Goal: Task Accomplishment & Management: Manage account settings

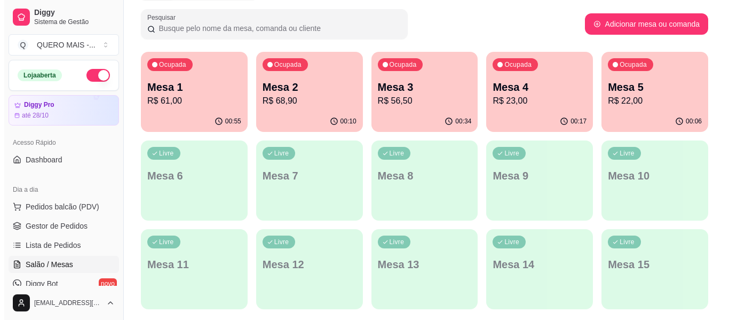
scroll to position [160, 0]
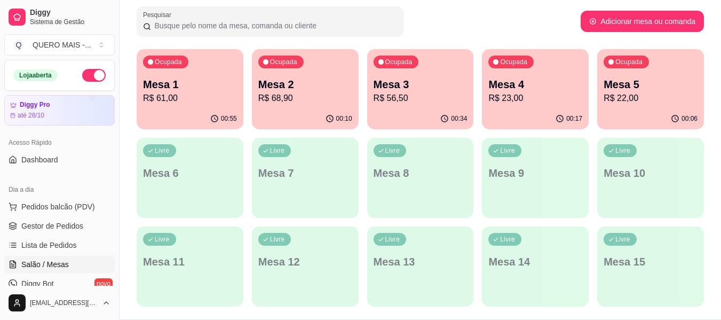
click at [199, 104] on p "R$ 61,00" at bounding box center [190, 98] width 94 height 13
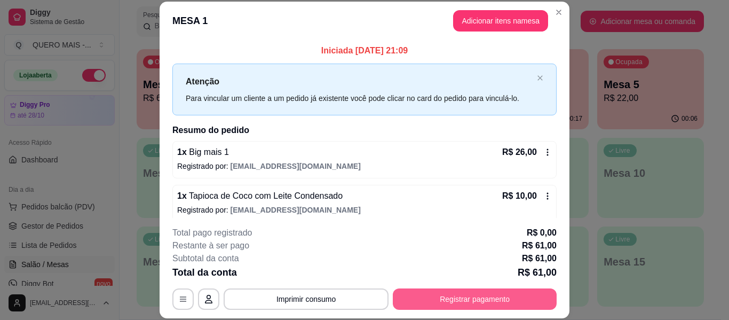
click at [449, 295] on button "Registrar pagamento" at bounding box center [475, 298] width 164 height 21
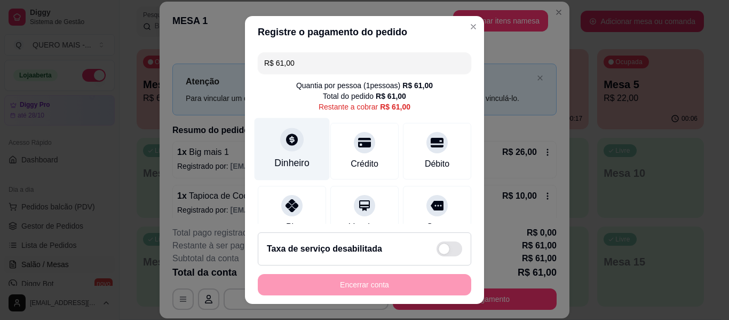
click at [281, 150] on div "Dinheiro" at bounding box center [292, 149] width 75 height 62
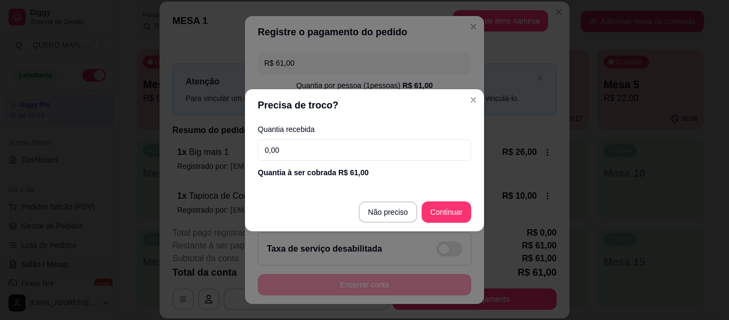
click at [284, 148] on input "0,00" at bounding box center [364, 149] width 213 height 21
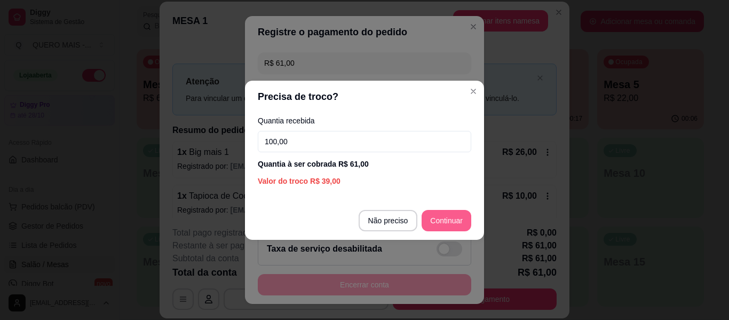
type input "100,00"
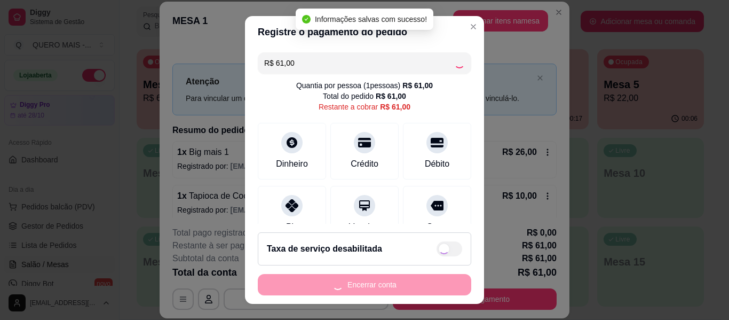
type input "R$ 0,00"
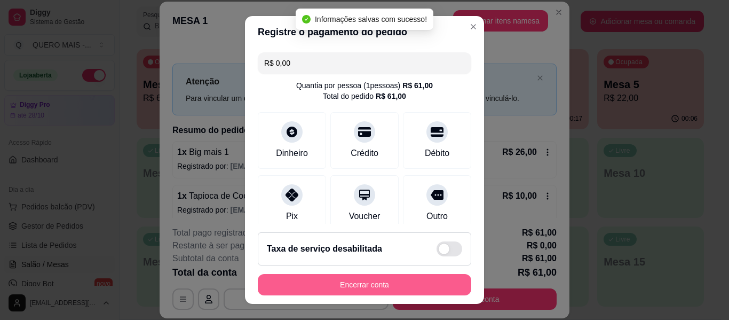
click at [363, 288] on button "Encerrar conta" at bounding box center [364, 284] width 213 height 21
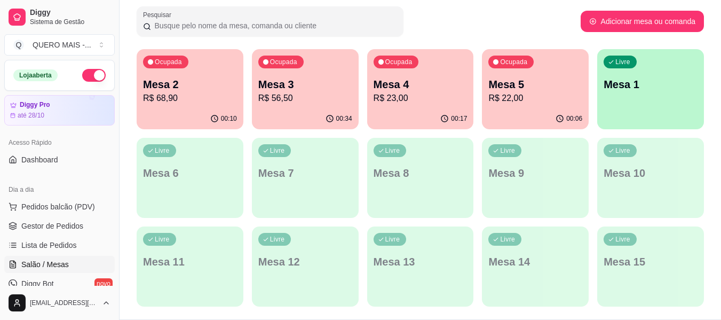
click at [289, 102] on p "R$ 56,50" at bounding box center [305, 98] width 94 height 13
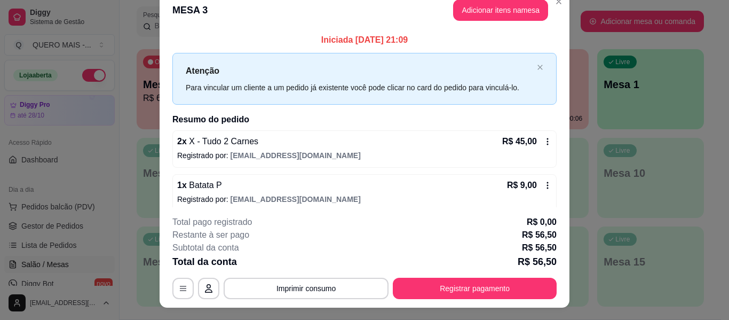
scroll to position [0, 0]
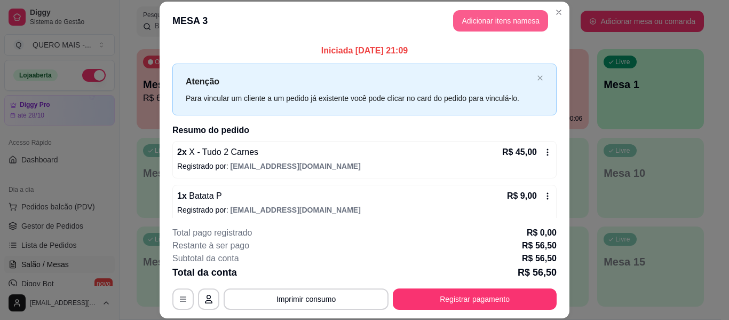
click at [494, 20] on button "Adicionar itens na mesa" at bounding box center [500, 20] width 95 height 21
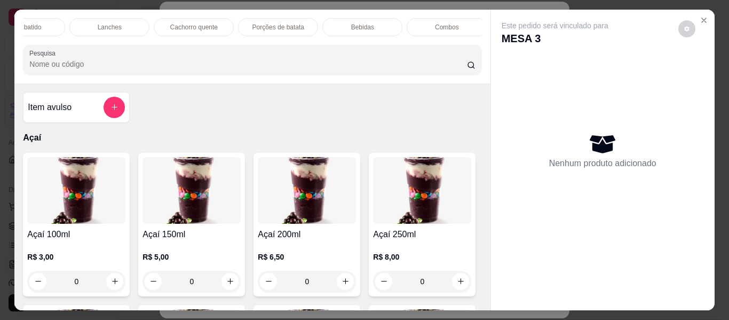
scroll to position [0, 377]
click at [367, 23] on p "Bebidas" at bounding box center [360, 27] width 23 height 9
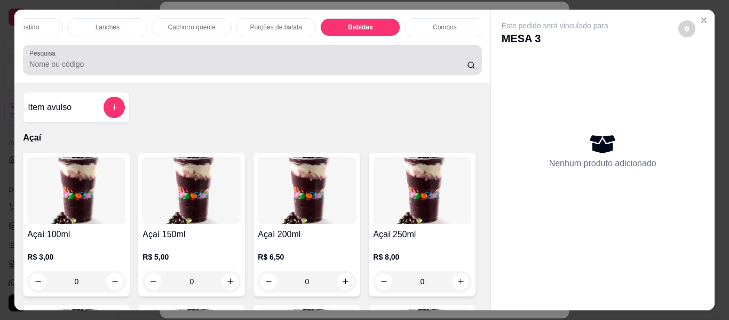
scroll to position [29, 0]
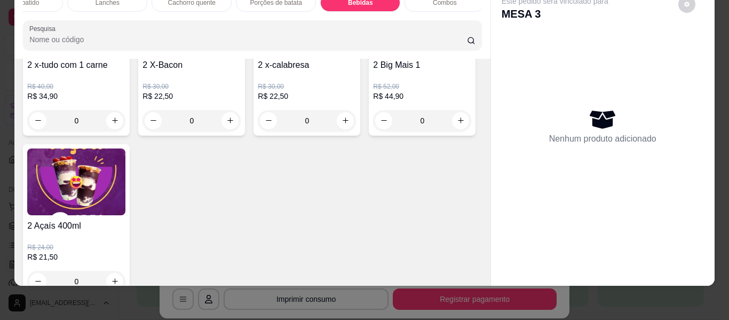
type input "1"
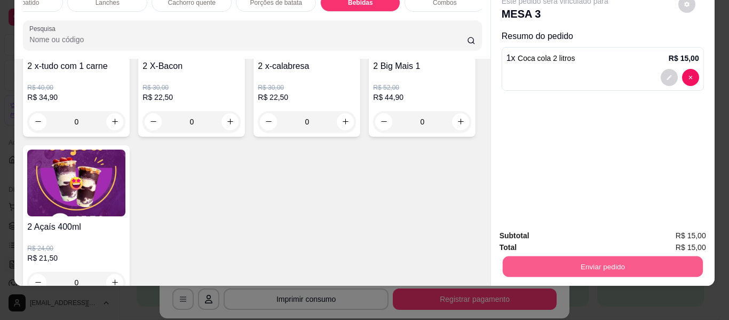
click at [609, 256] on button "Enviar pedido" at bounding box center [602, 266] width 200 height 21
click at [663, 227] on button "Enviar pedido" at bounding box center [678, 231] width 59 height 20
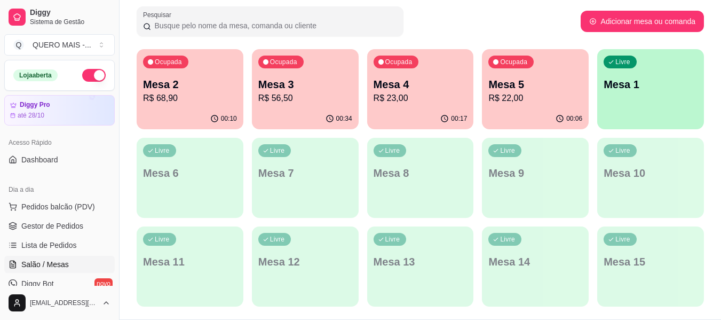
click at [419, 97] on p "R$ 23,00" at bounding box center [421, 98] width 94 height 13
click at [512, 82] on p "Mesa 5" at bounding box center [535, 84] width 94 height 15
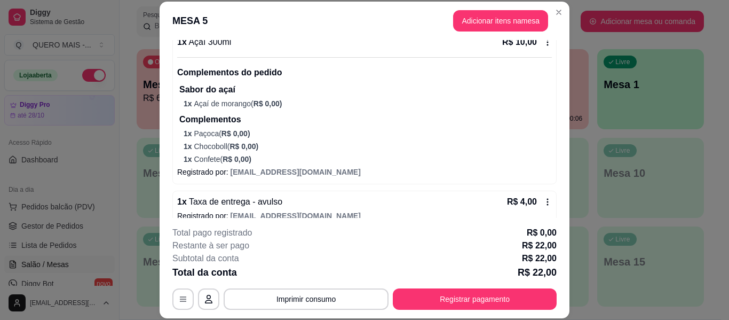
scroll to position [314, 0]
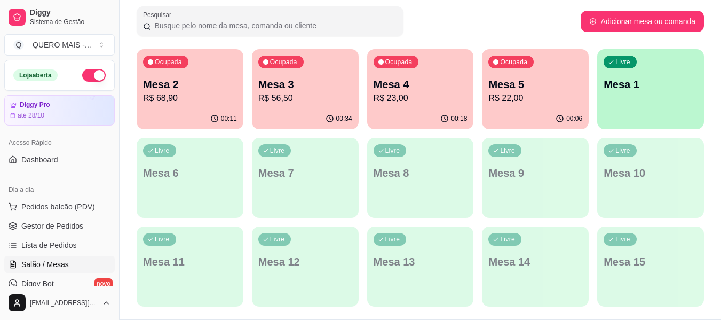
click at [289, 115] on div "00:34" at bounding box center [305, 118] width 107 height 21
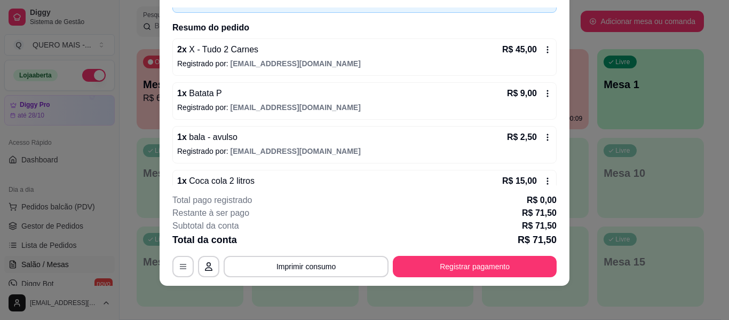
scroll to position [96, 0]
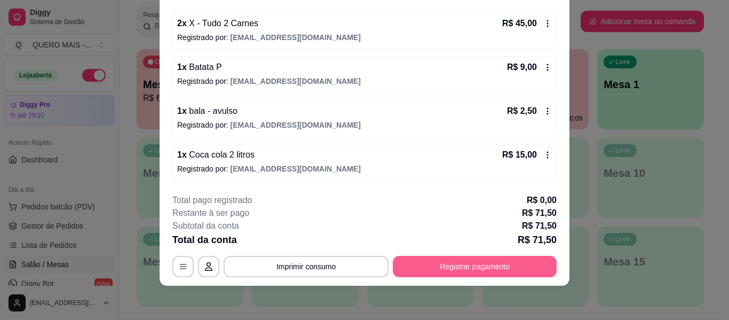
click at [470, 274] on button "Registrar pagamento" at bounding box center [475, 266] width 164 height 21
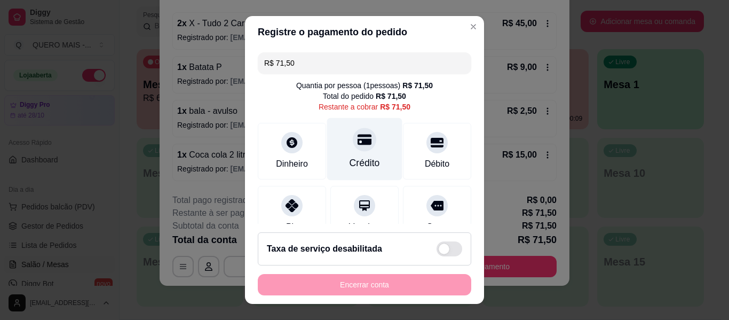
click at [349, 157] on div "Crédito" at bounding box center [364, 163] width 30 height 14
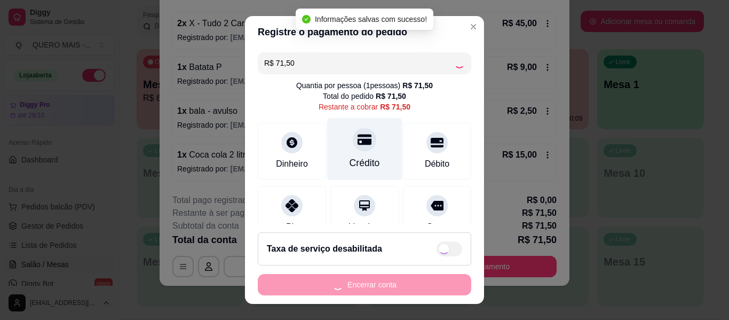
type input "R$ 0,00"
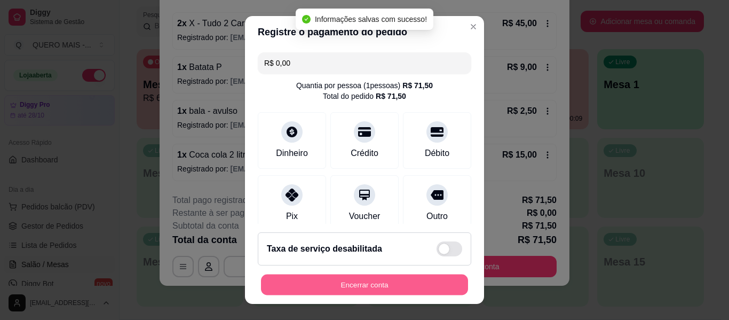
click at [332, 287] on button "Encerrar conta" at bounding box center [364, 284] width 207 height 21
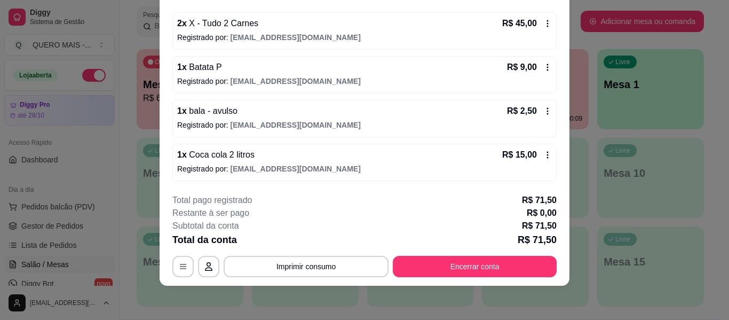
scroll to position [0, 0]
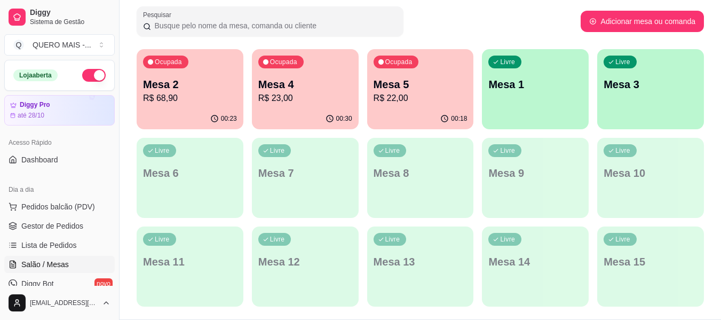
click at [541, 81] on p "Mesa 1" at bounding box center [535, 84] width 94 height 15
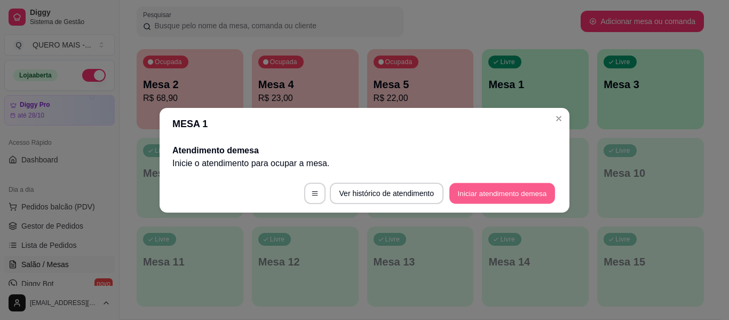
click at [496, 194] on button "Iniciar atendimento de mesa" at bounding box center [502, 192] width 106 height 21
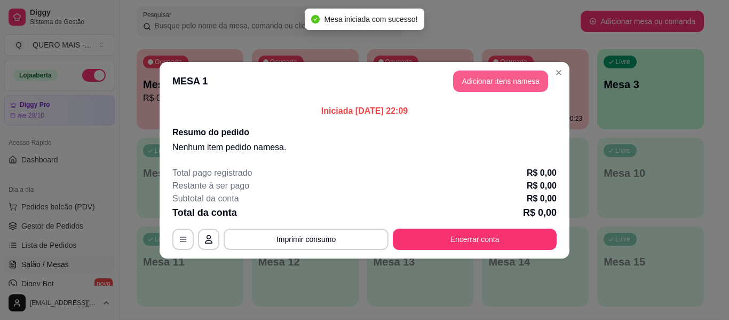
click at [538, 84] on button "Adicionar itens na mesa" at bounding box center [500, 80] width 95 height 21
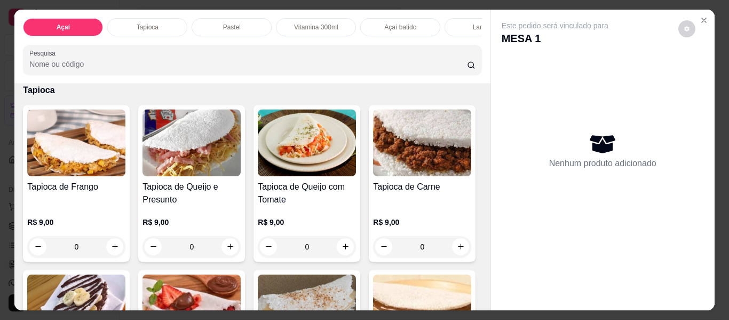
scroll to position [374, 0]
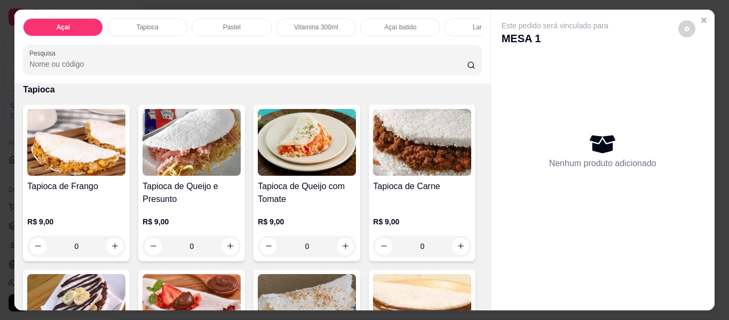
click at [373, 70] on div "0" at bounding box center [422, 59] width 98 height 21
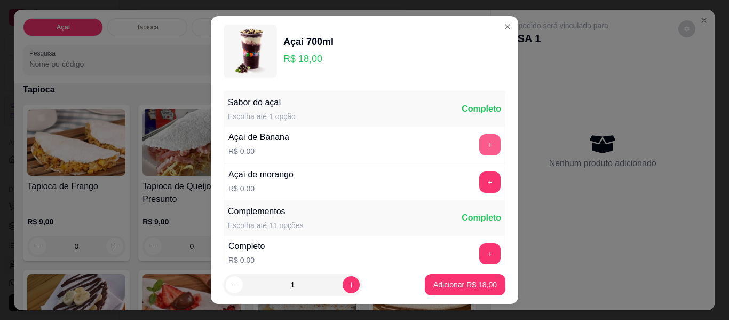
click at [482, 142] on div "+" at bounding box center [490, 144] width 30 height 21
click at [479, 149] on button "+" at bounding box center [489, 144] width 21 height 21
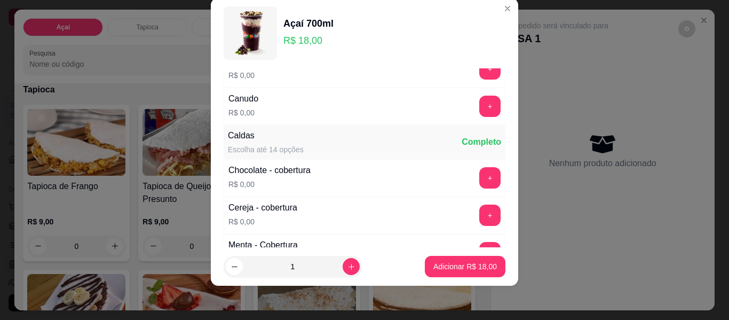
scroll to position [541, 0]
click at [479, 171] on button "+" at bounding box center [489, 176] width 21 height 21
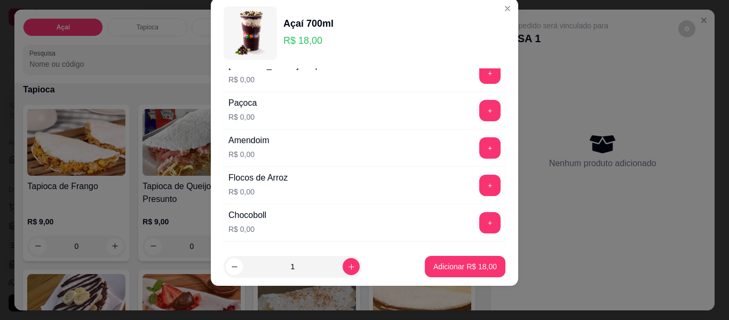
scroll to position [221, 0]
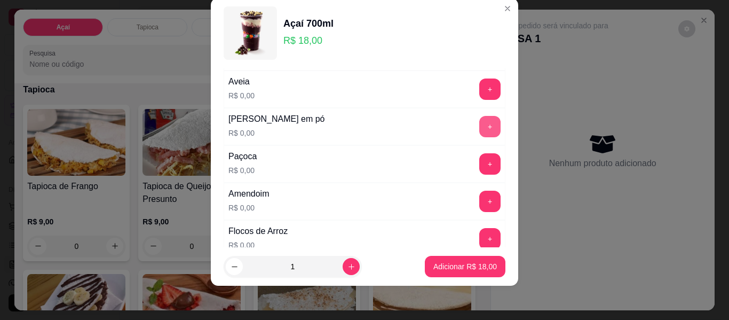
click at [479, 129] on button "+" at bounding box center [489, 126] width 21 height 21
click at [479, 160] on button "+" at bounding box center [489, 163] width 21 height 21
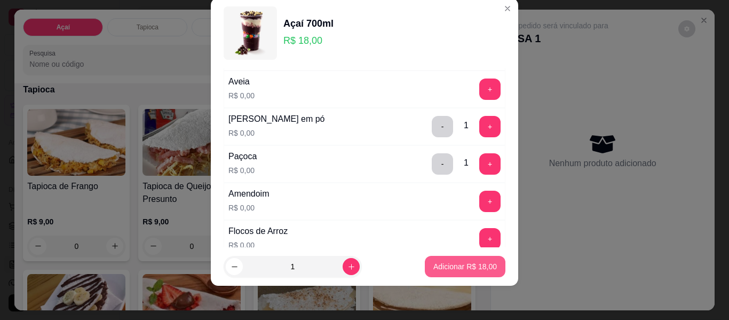
click at [436, 265] on p "Adicionar R$ 18,00" at bounding box center [464, 266] width 63 height 11
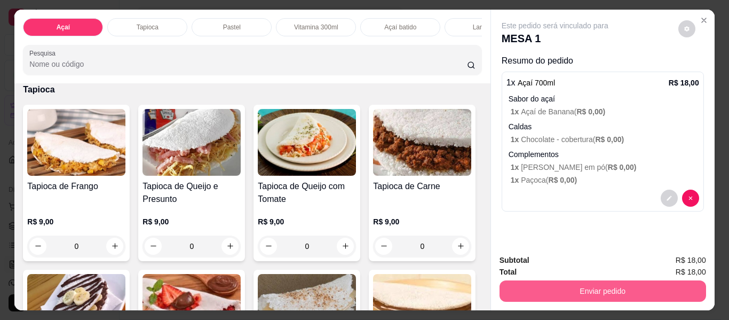
click at [645, 287] on button "Enviar pedido" at bounding box center [602, 290] width 206 height 21
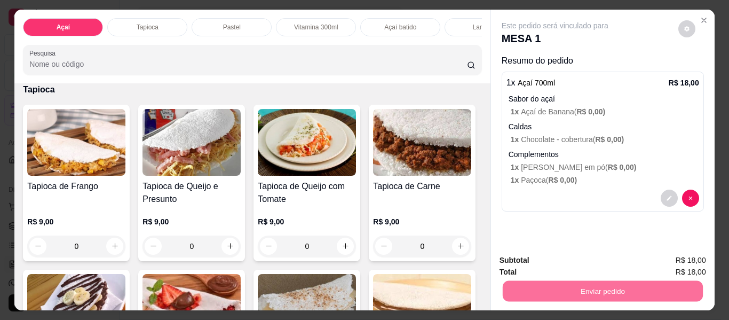
click at [667, 257] on button "Enviar pedido" at bounding box center [678, 261] width 60 height 20
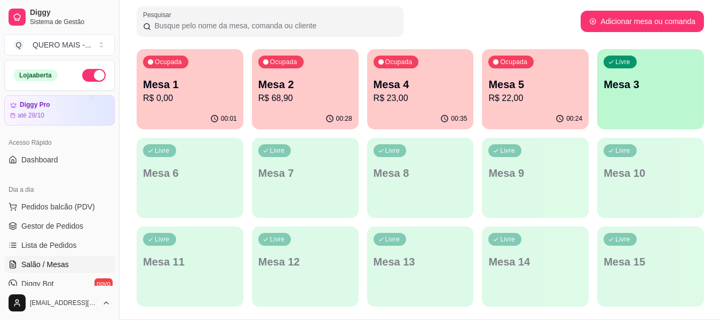
click at [654, 114] on div "Livre Mesa 3" at bounding box center [650, 82] width 107 height 67
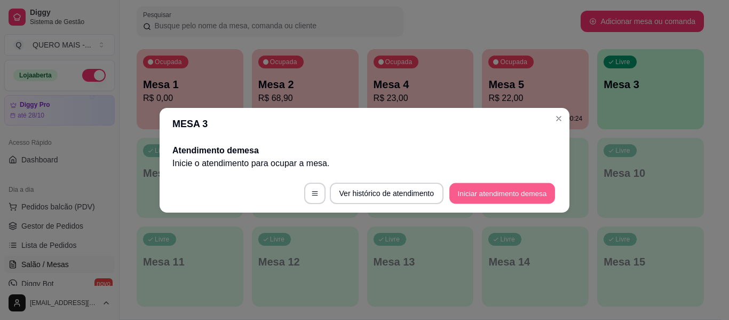
click at [505, 193] on button "Iniciar atendimento de mesa" at bounding box center [502, 192] width 106 height 21
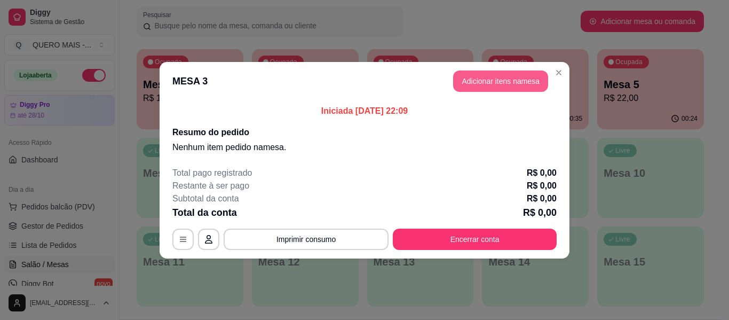
click at [486, 86] on button "Adicionar itens na mesa" at bounding box center [500, 80] width 95 height 21
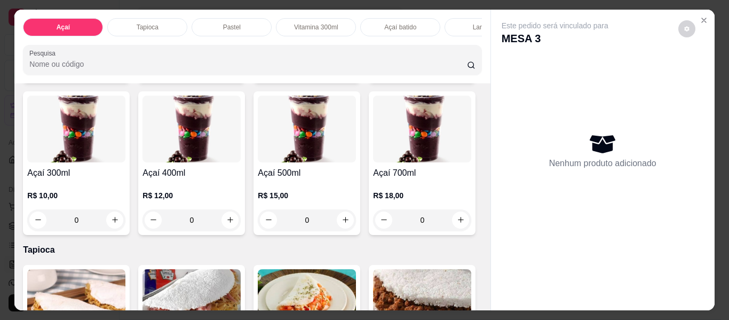
scroll to position [267, 0]
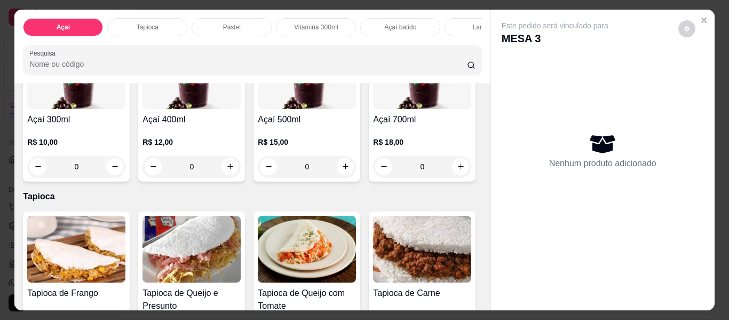
click at [241, 168] on div "0" at bounding box center [191, 166] width 98 height 21
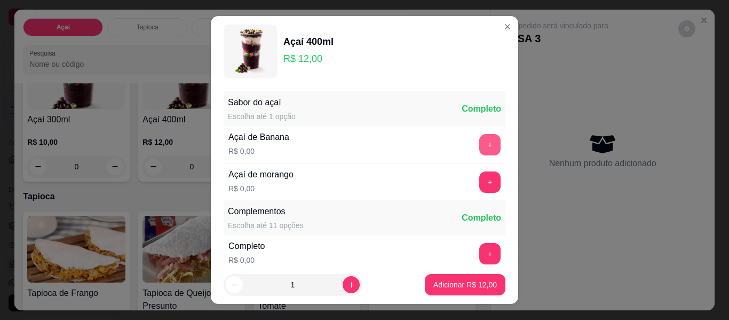
click at [479, 145] on button "+" at bounding box center [489, 144] width 21 height 21
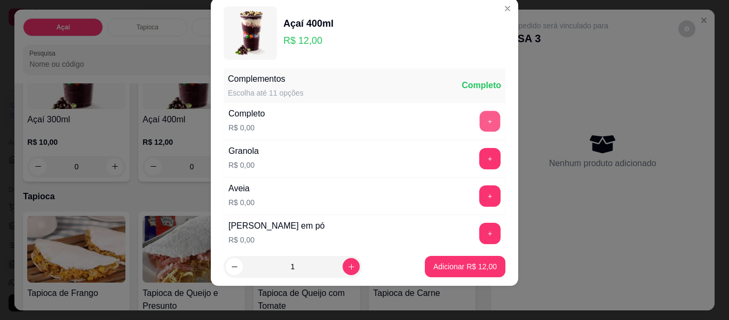
click at [480, 113] on button "+" at bounding box center [490, 121] width 21 height 21
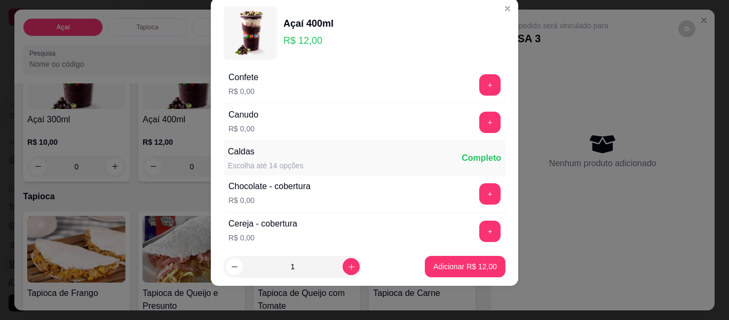
scroll to position [541, 0]
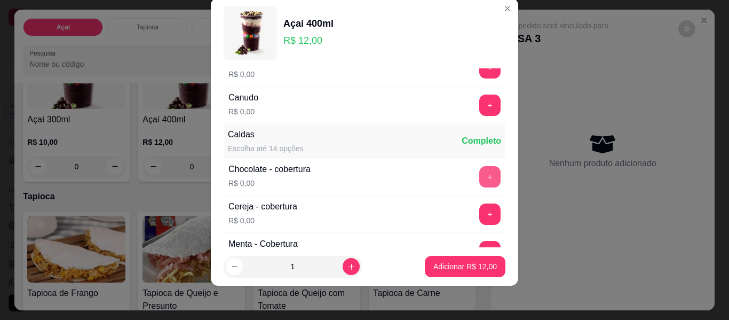
click at [479, 184] on button "+" at bounding box center [489, 176] width 21 height 21
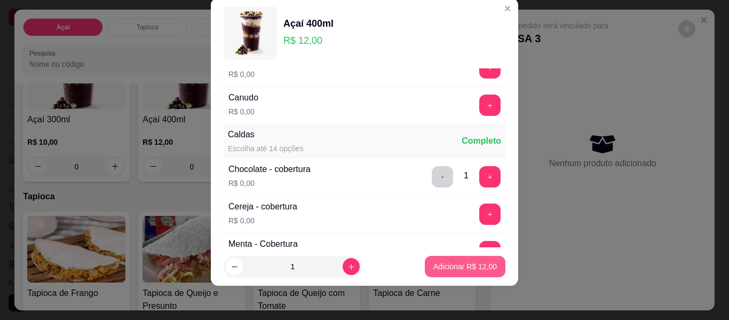
click at [458, 268] on p "Adicionar R$ 12,00" at bounding box center [464, 266] width 63 height 11
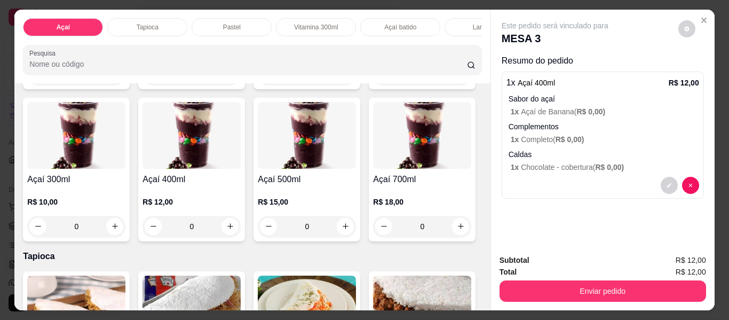
scroll to position [107, 0]
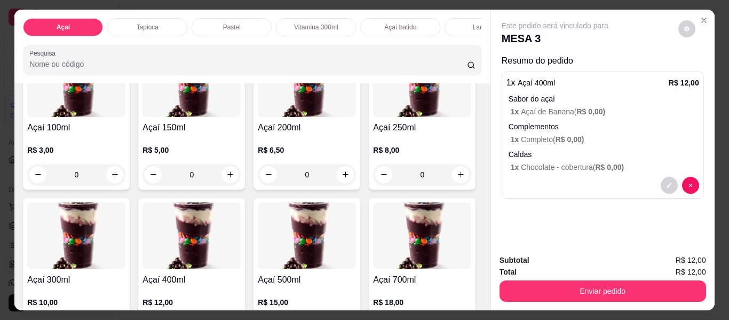
click at [224, 180] on div "0" at bounding box center [191, 174] width 98 height 21
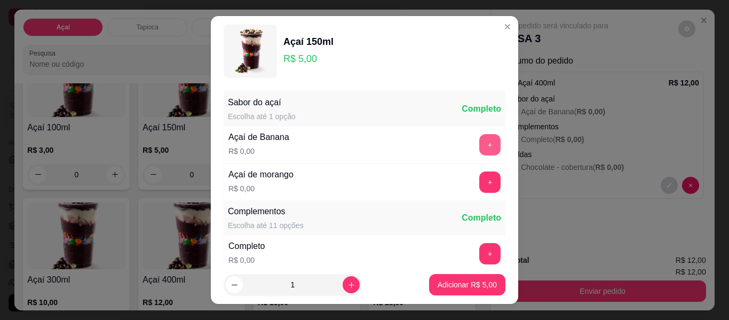
click at [479, 146] on button "+" at bounding box center [489, 144] width 21 height 21
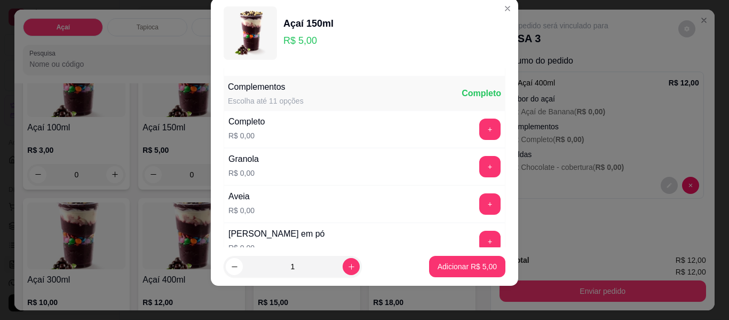
scroll to position [114, 0]
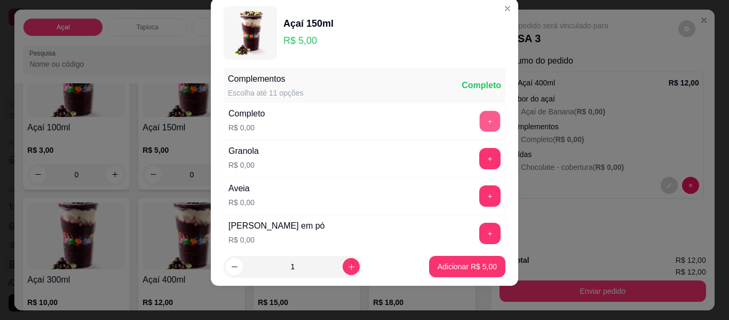
click at [480, 122] on button "+" at bounding box center [490, 121] width 21 height 21
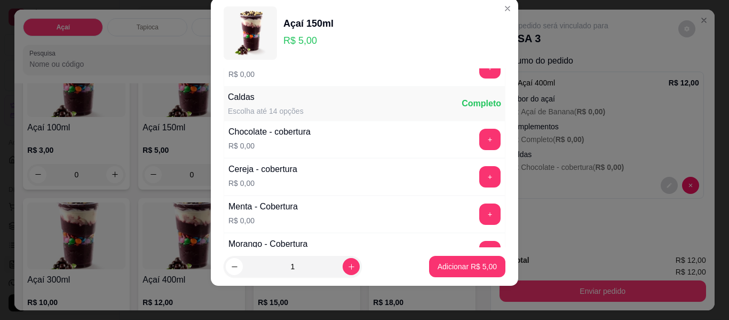
scroll to position [594, 0]
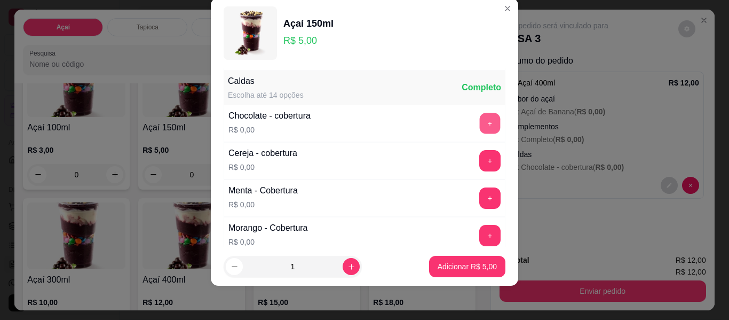
click at [480, 123] on button "+" at bounding box center [490, 123] width 21 height 21
click at [343, 267] on button "increase-product-quantity" at bounding box center [351, 266] width 17 height 17
type input "2"
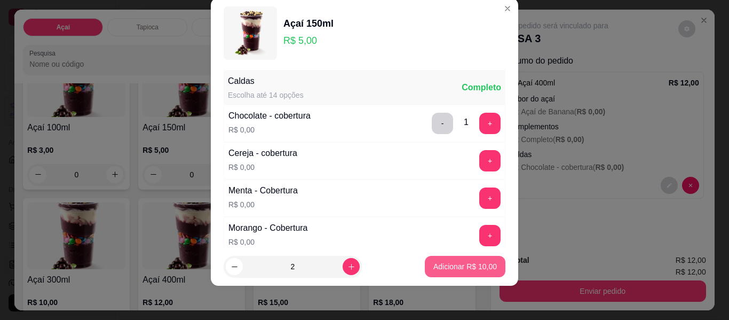
click at [434, 272] on button "Adicionar R$ 10,00" at bounding box center [465, 266] width 81 height 21
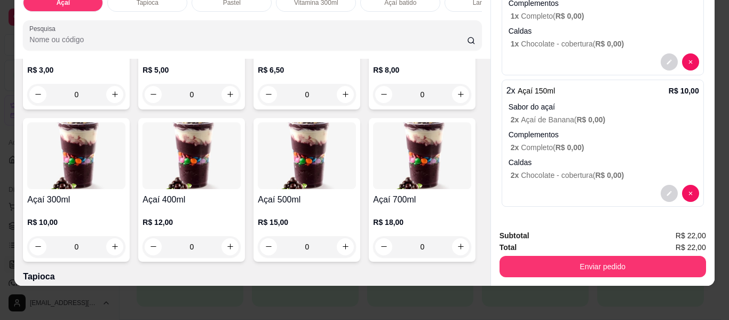
scroll to position [213, 0]
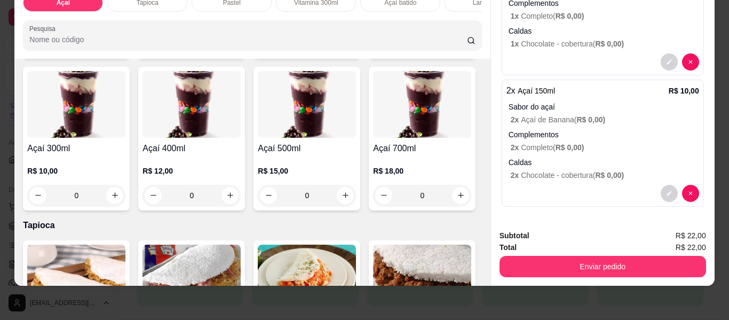
click at [241, 196] on div "0" at bounding box center [191, 195] width 98 height 21
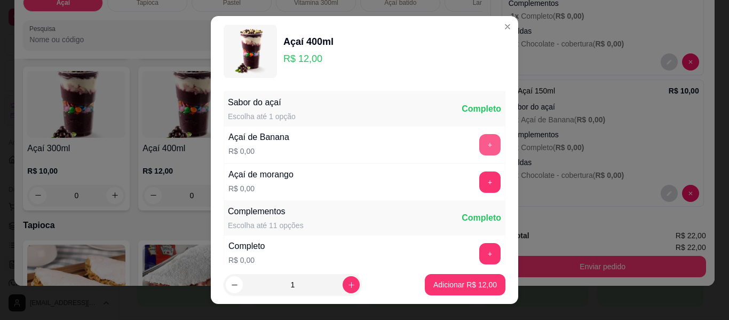
click at [479, 144] on button "+" at bounding box center [489, 144] width 21 height 21
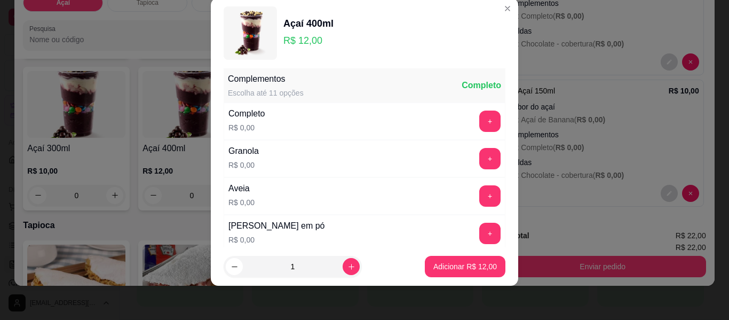
scroll to position [168, 0]
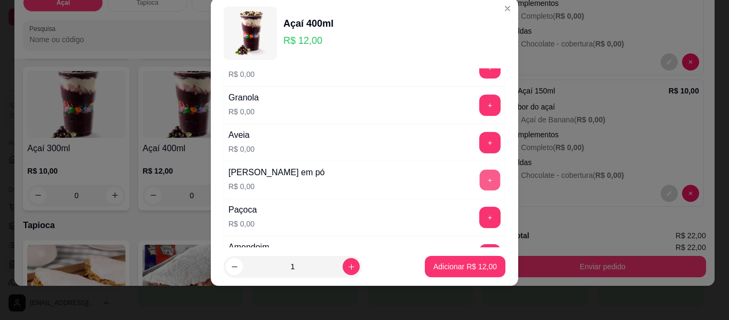
click at [480, 185] on button "+" at bounding box center [490, 180] width 21 height 21
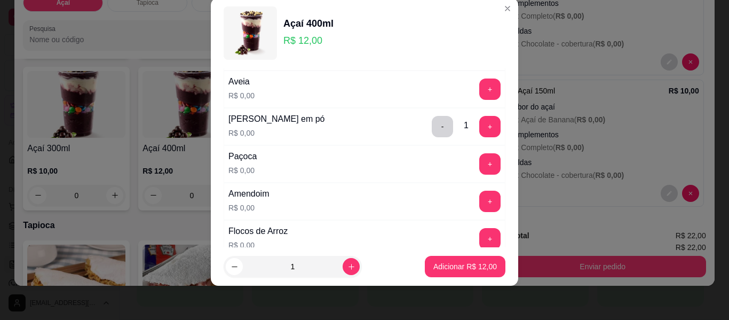
click at [464, 175] on div "Paçoca R$ 0,00 +" at bounding box center [365, 163] width 282 height 37
click at [479, 168] on button "+" at bounding box center [489, 163] width 21 height 21
click at [479, 206] on button "+" at bounding box center [489, 200] width 21 height 21
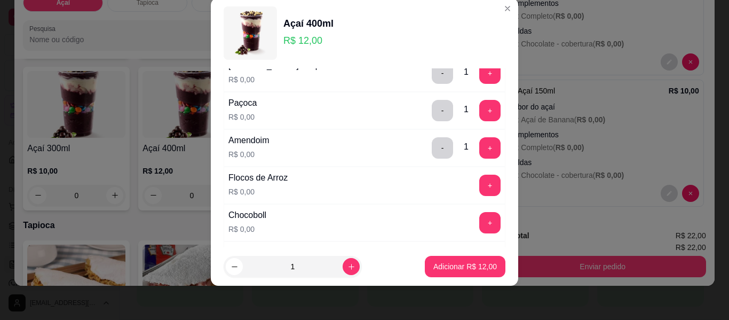
click at [479, 184] on button "+" at bounding box center [489, 184] width 21 height 21
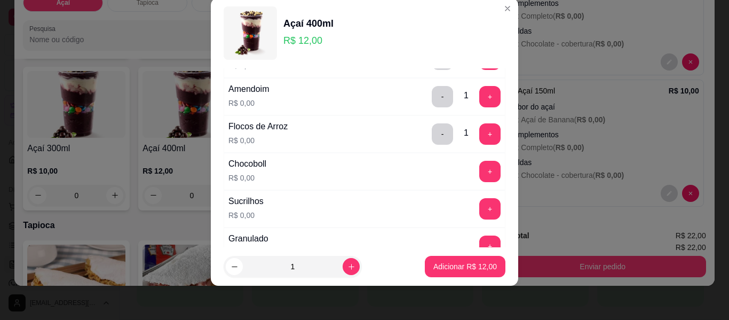
scroll to position [381, 0]
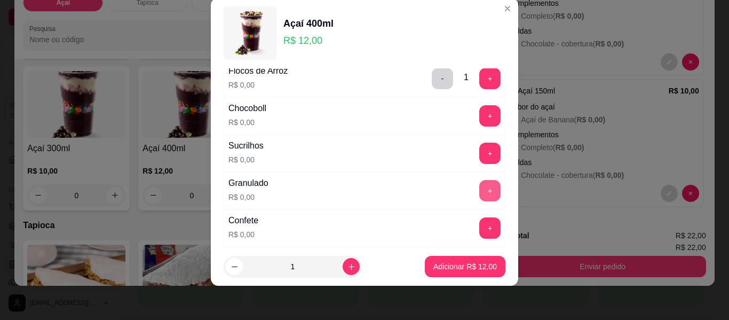
click at [479, 190] on button "+" at bounding box center [489, 190] width 21 height 21
click at [480, 234] on button "+" at bounding box center [490, 228] width 21 height 21
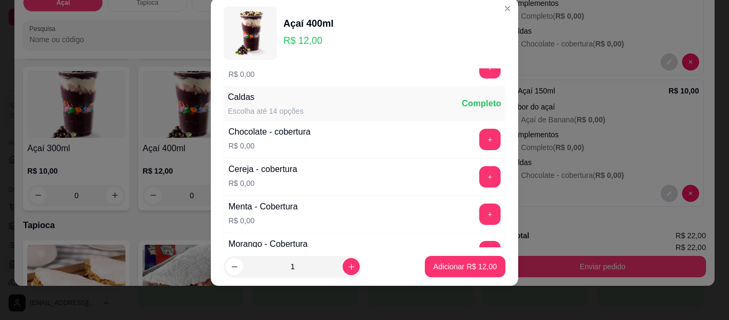
scroll to position [594, 0]
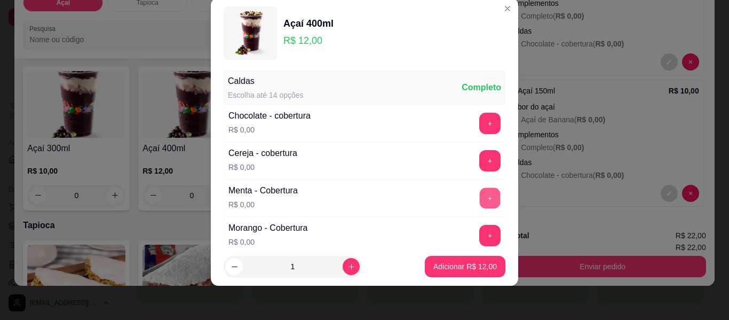
click at [480, 202] on button "+" at bounding box center [490, 198] width 21 height 21
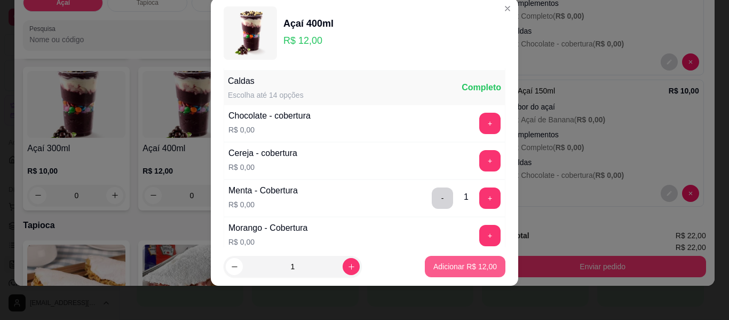
click at [444, 268] on p "Adicionar R$ 12,00" at bounding box center [464, 266] width 63 height 11
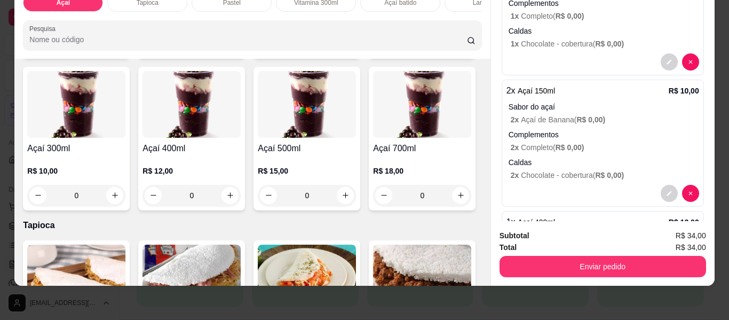
scroll to position [0, 0]
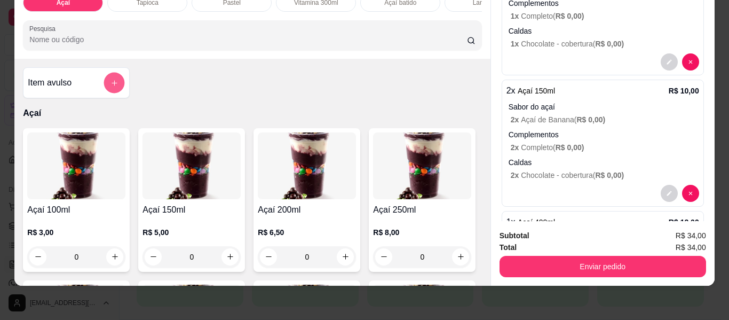
click at [110, 79] on icon "add-separate-item" at bounding box center [114, 83] width 8 height 8
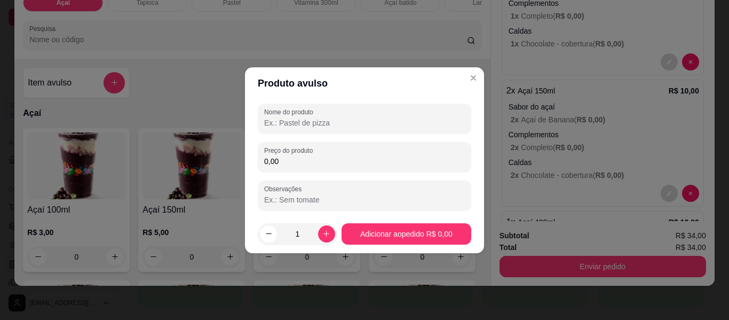
click at [344, 124] on input "Nome do produto" at bounding box center [364, 122] width 201 height 11
type input "taxa de entrega"
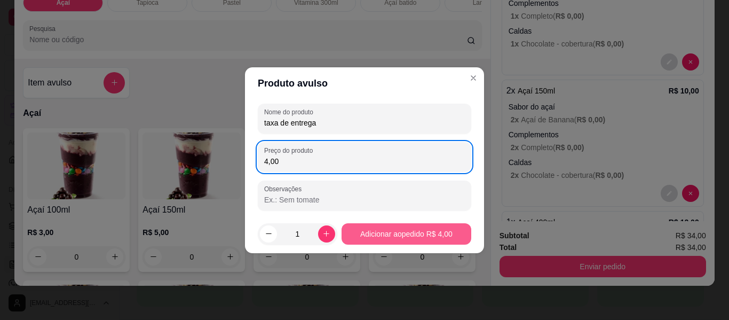
type input "4,00"
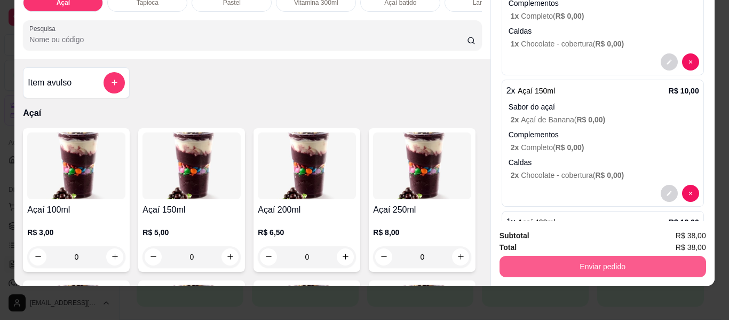
click at [594, 256] on button "Enviar pedido" at bounding box center [602, 266] width 206 height 21
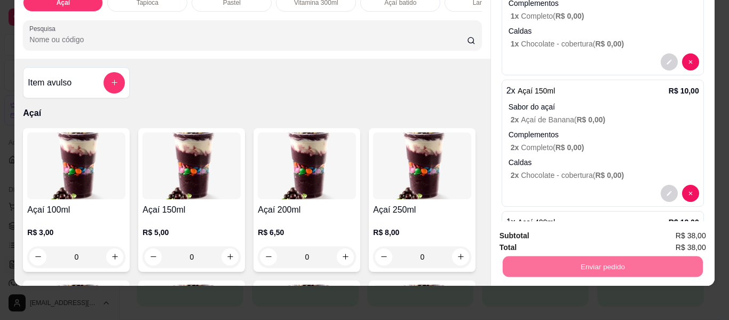
click at [664, 241] on button "Enviar pedido" at bounding box center [678, 232] width 59 height 20
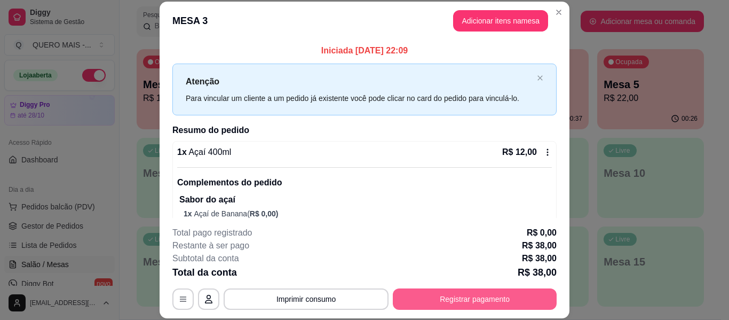
click at [472, 296] on button "Registrar pagamento" at bounding box center [475, 298] width 164 height 21
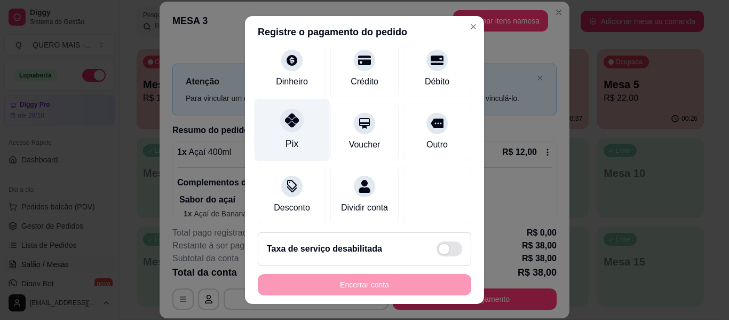
scroll to position [99, 0]
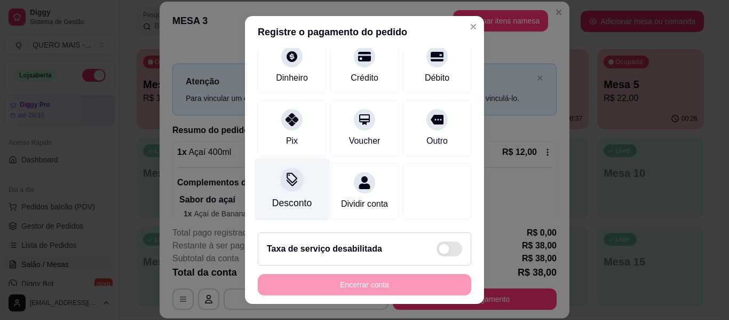
click at [292, 172] on icon at bounding box center [292, 179] width 14 height 14
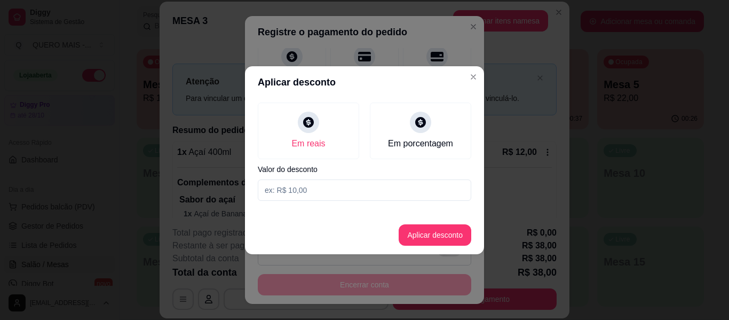
click at [313, 190] on input at bounding box center [364, 189] width 213 height 21
type input "2,50"
click at [439, 240] on button "Aplicar desconto" at bounding box center [435, 234] width 73 height 21
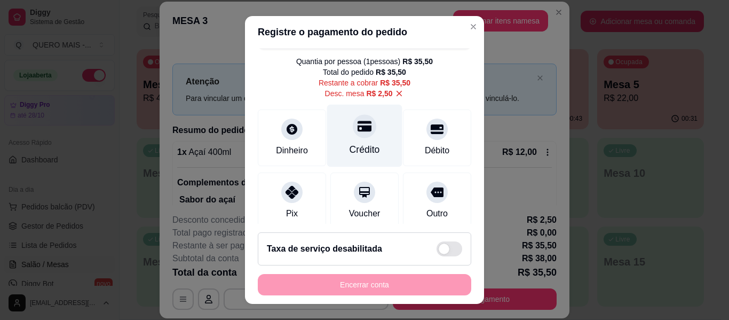
scroll to position [0, 0]
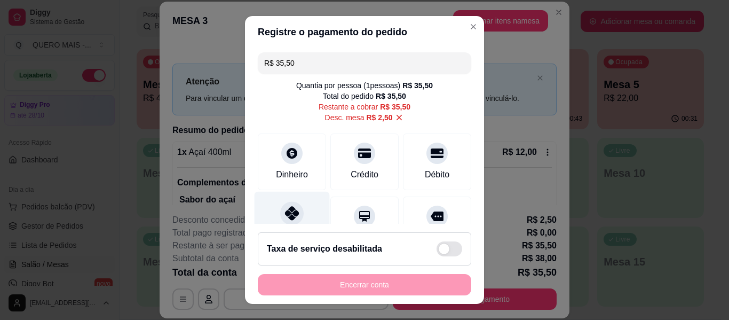
click at [269, 213] on div "Pix" at bounding box center [292, 223] width 75 height 62
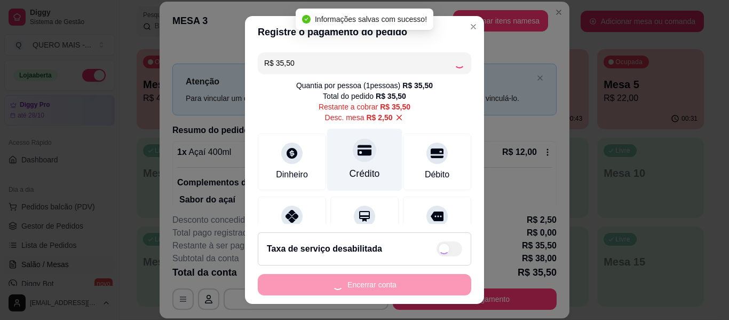
type input "R$ 0,00"
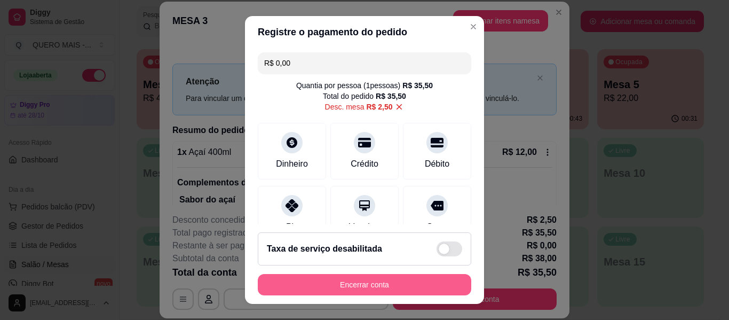
click at [327, 279] on button "Encerrar conta" at bounding box center [364, 284] width 213 height 21
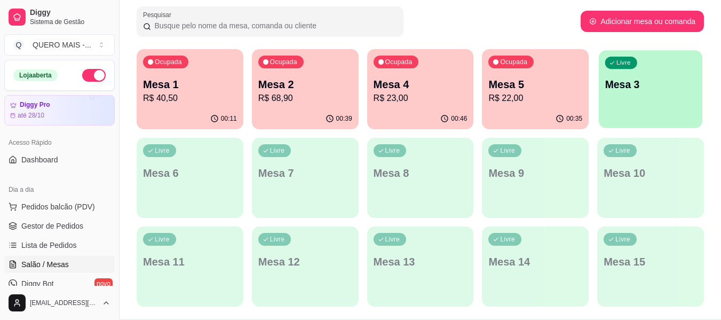
click at [648, 106] on div "Livre Mesa 3" at bounding box center [651, 82] width 104 height 65
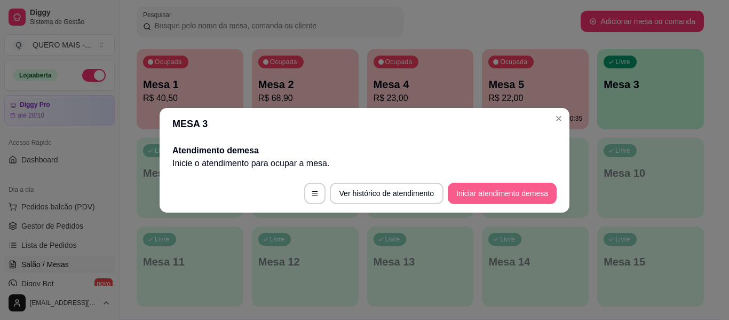
click at [504, 187] on button "Iniciar atendimento de mesa" at bounding box center [502, 192] width 109 height 21
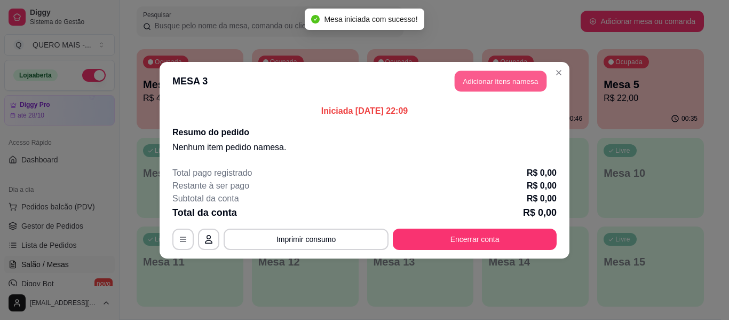
click at [471, 85] on button "Adicionar itens na mesa" at bounding box center [501, 80] width 92 height 21
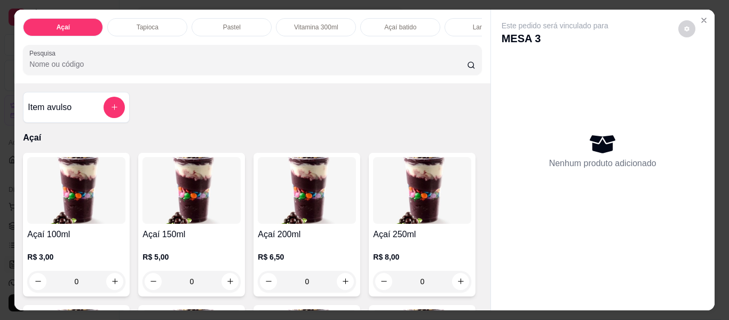
scroll to position [0, 465]
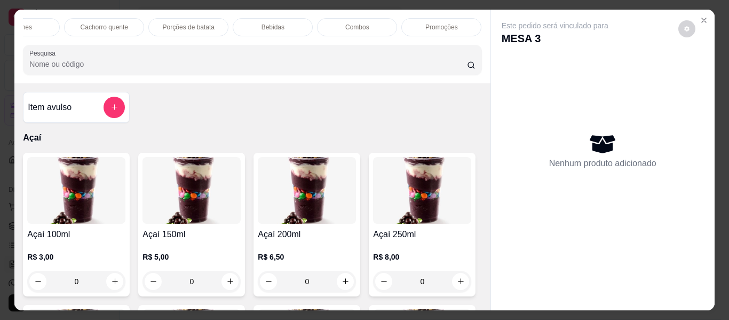
click at [428, 26] on p "Promoções" at bounding box center [441, 27] width 33 height 9
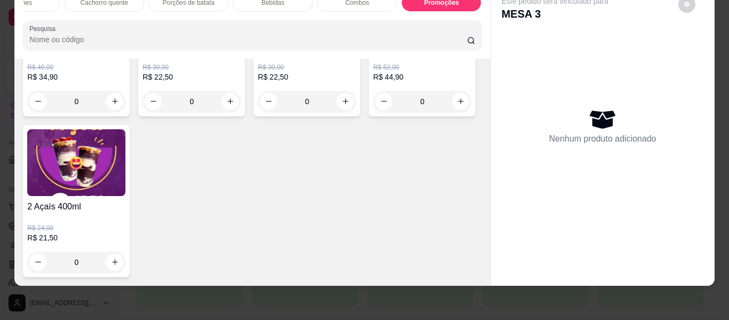
scroll to position [4124, 0]
click at [125, 253] on div "0" at bounding box center [76, 261] width 98 height 21
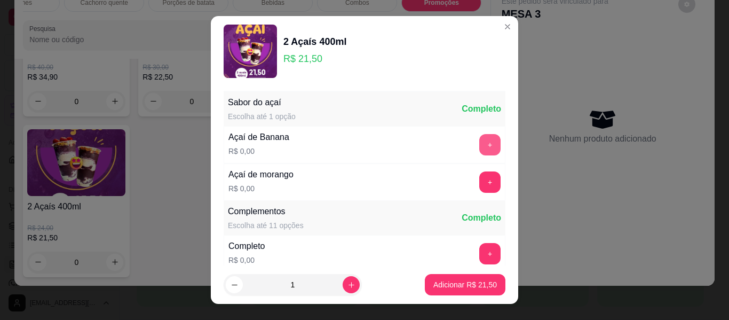
click at [479, 145] on button "+" at bounding box center [489, 144] width 21 height 21
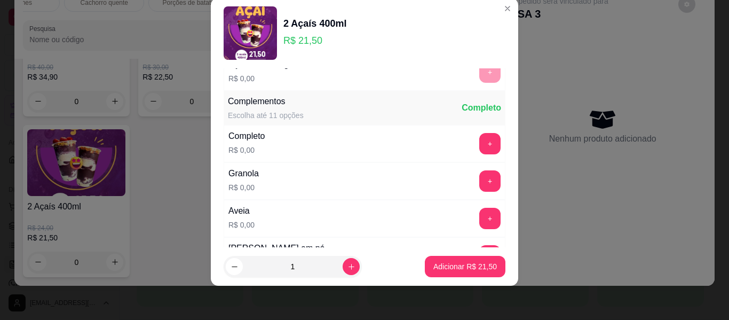
scroll to position [114, 0]
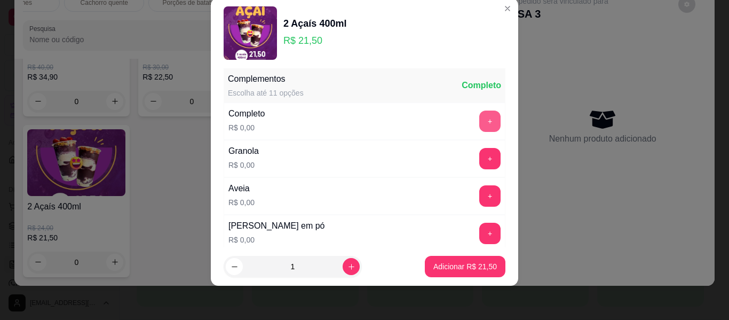
click at [479, 123] on button "+" at bounding box center [489, 120] width 21 height 21
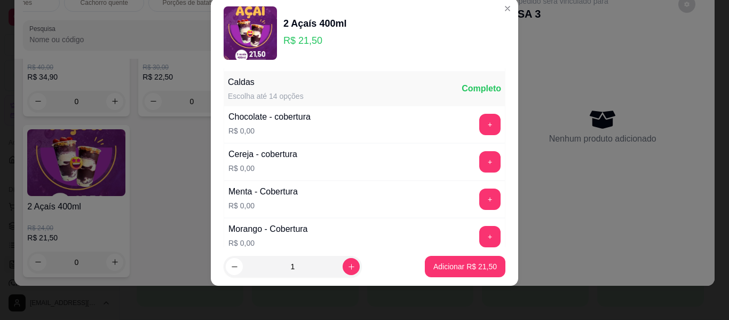
scroll to position [648, 0]
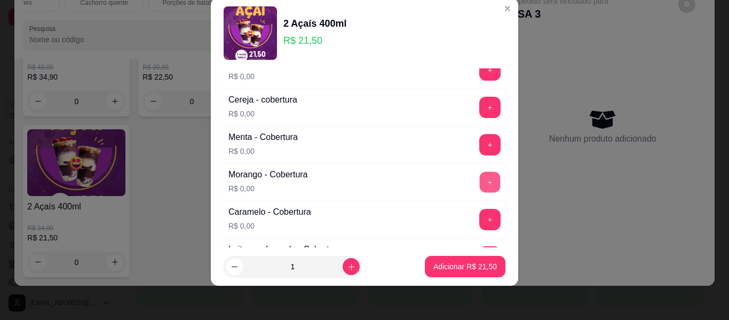
click at [480, 179] on button "+" at bounding box center [490, 182] width 21 height 21
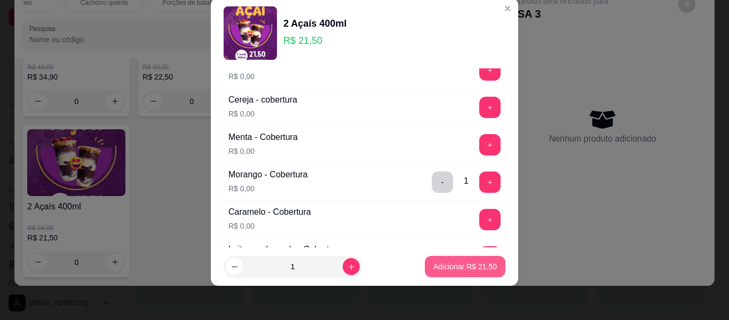
click at [447, 265] on p "Adicionar R$ 21,50" at bounding box center [464, 266] width 63 height 11
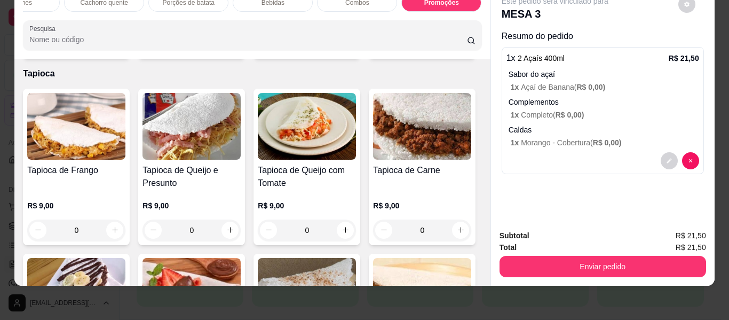
scroll to position [374, 0]
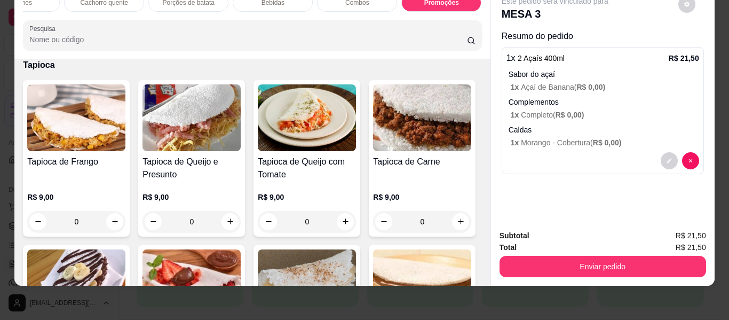
click at [373, 46] on div "0" at bounding box center [422, 35] width 98 height 21
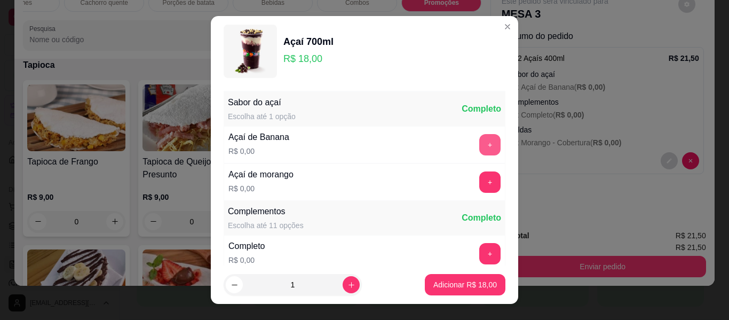
click at [479, 142] on button "+" at bounding box center [489, 144] width 21 height 21
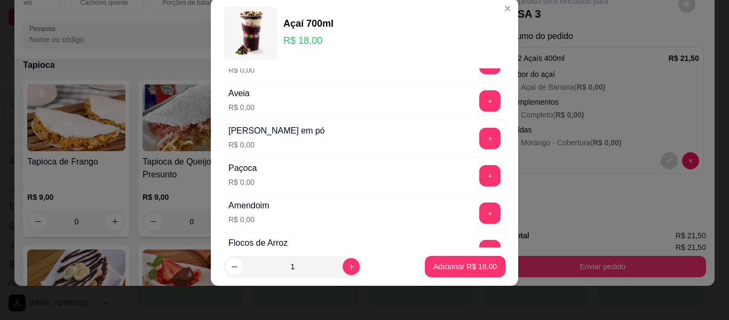
scroll to position [221, 0]
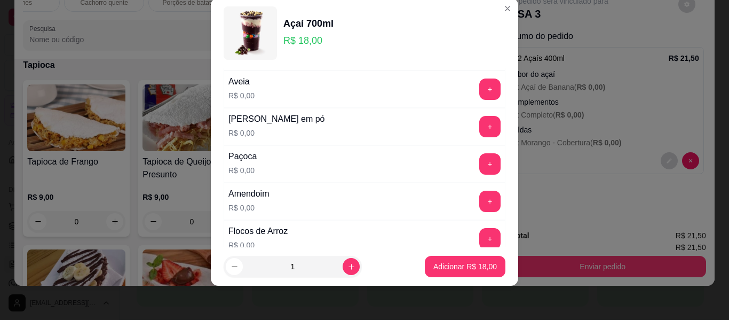
click at [479, 195] on button "+" at bounding box center [489, 200] width 21 height 21
click at [467, 152] on div "Paçoca R$ 0,00 +" at bounding box center [365, 163] width 282 height 37
click at [479, 125] on button "+" at bounding box center [489, 126] width 21 height 21
click at [479, 163] on button "+" at bounding box center [489, 163] width 21 height 21
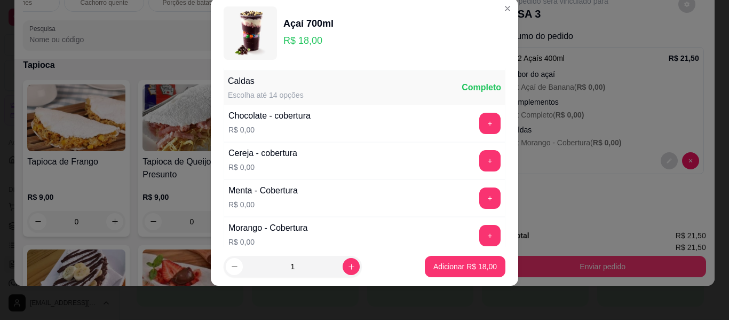
scroll to position [648, 0]
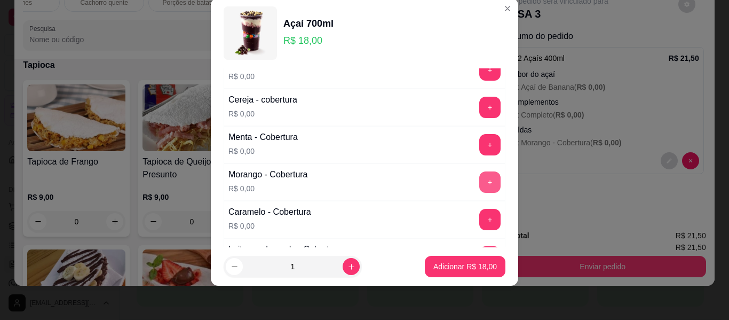
click at [479, 185] on button "+" at bounding box center [489, 181] width 21 height 21
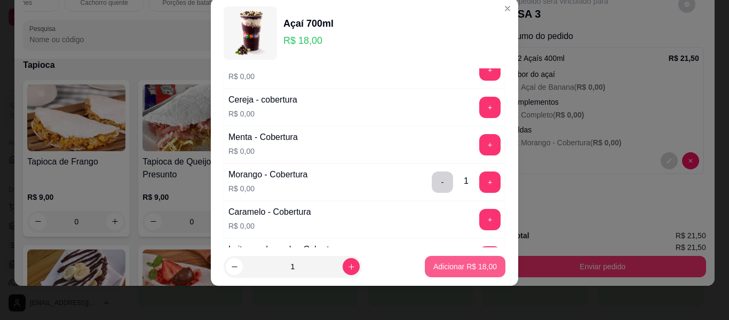
click at [439, 270] on p "Adicionar R$ 18,00" at bounding box center [464, 266] width 63 height 11
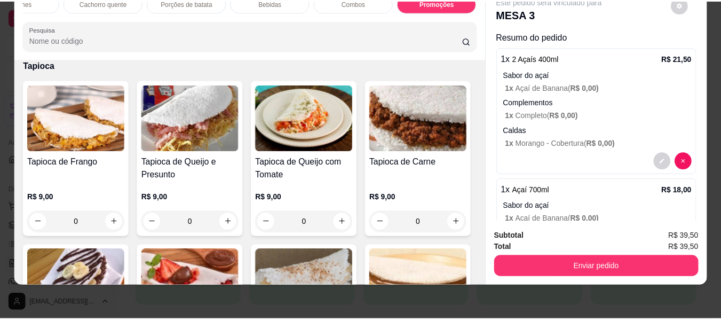
scroll to position [0, 0]
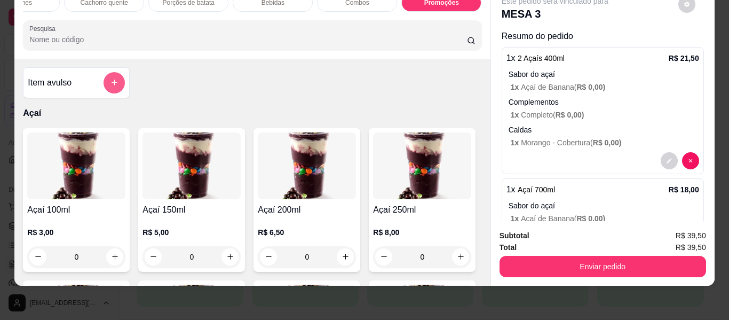
click at [110, 86] on button "add-separate-item" at bounding box center [114, 82] width 21 height 21
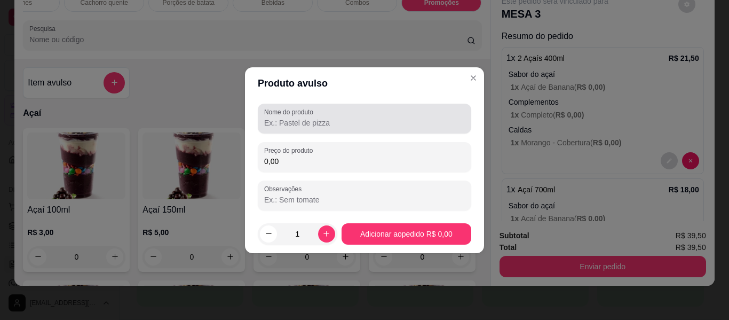
click at [306, 120] on input "Nome do produto" at bounding box center [364, 122] width 201 height 11
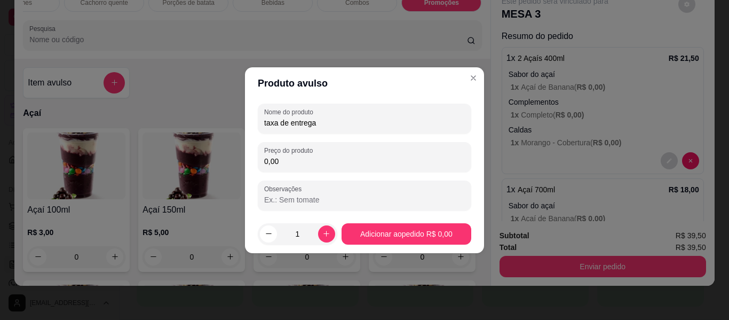
type input "taxa de entrega"
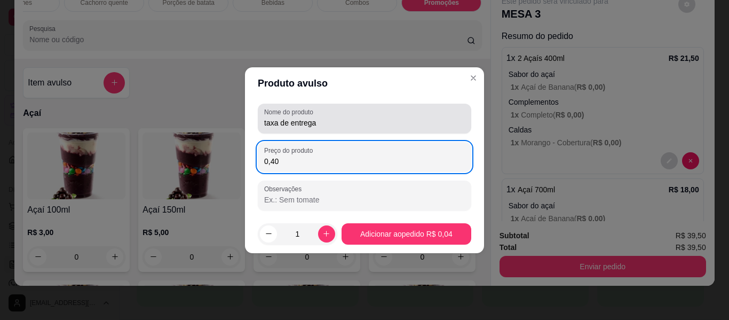
type input "4,00"
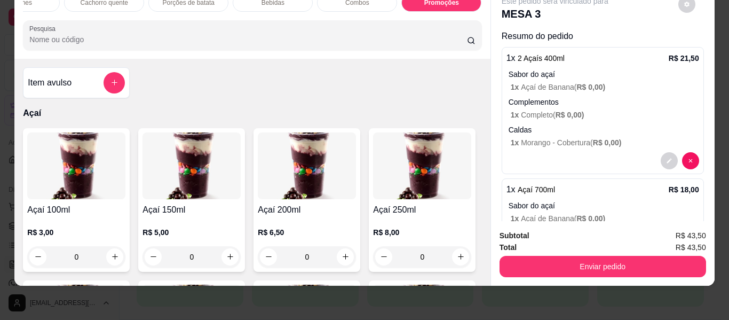
click at [593, 256] on button "Enviar pedido" at bounding box center [602, 266] width 206 height 21
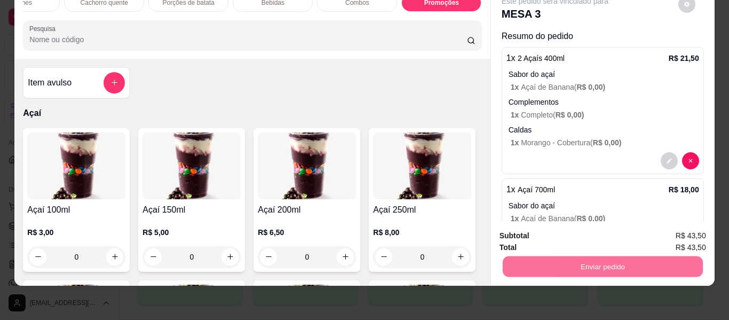
click at [663, 232] on button "Enviar pedido" at bounding box center [678, 232] width 60 height 20
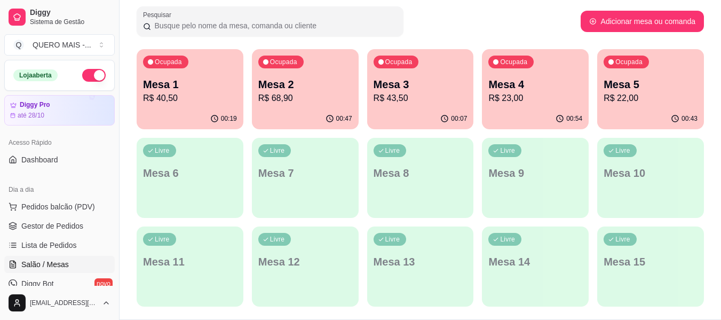
click at [94, 73] on button "button" at bounding box center [93, 75] width 23 height 13
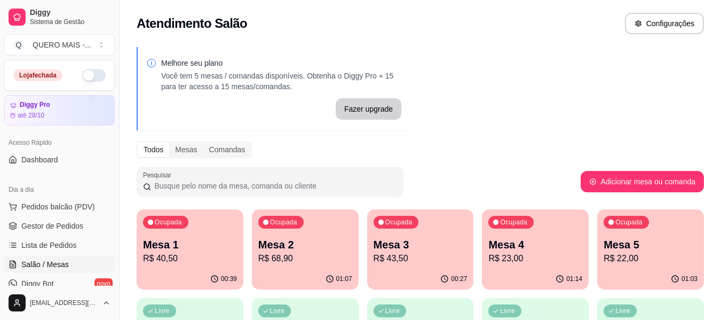
click at [223, 242] on p "Mesa 1" at bounding box center [190, 244] width 94 height 15
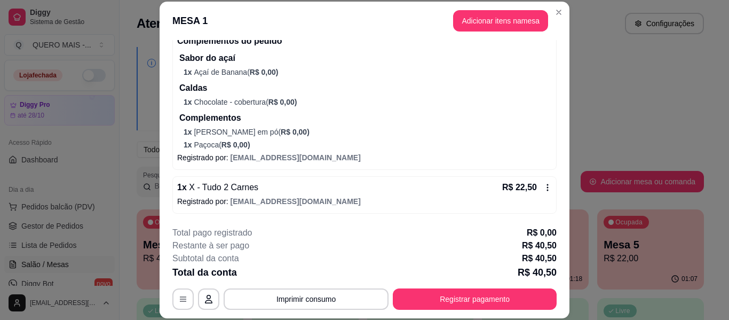
scroll to position [33, 0]
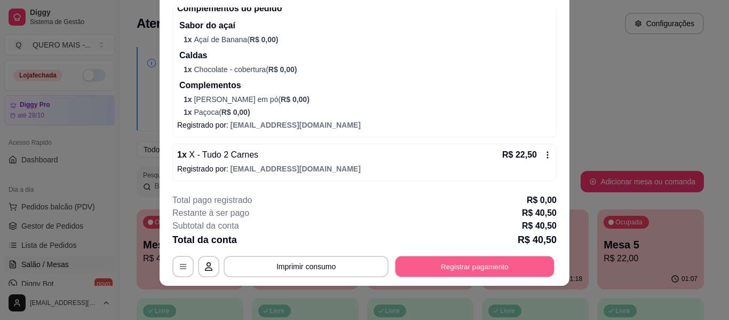
click at [461, 269] on button "Registrar pagamento" at bounding box center [474, 266] width 159 height 21
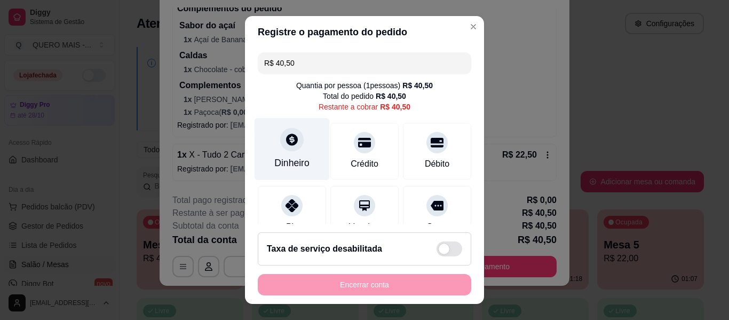
click at [291, 146] on icon at bounding box center [292, 139] width 14 height 14
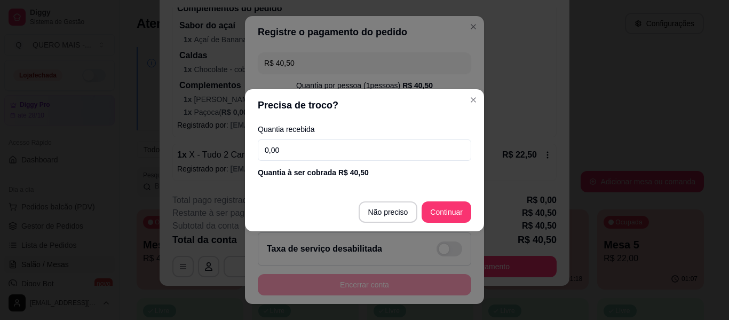
click at [296, 149] on input "0,00" at bounding box center [364, 149] width 213 height 21
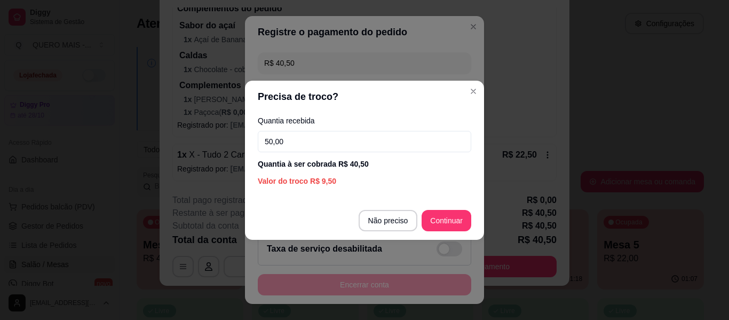
type input "50,00"
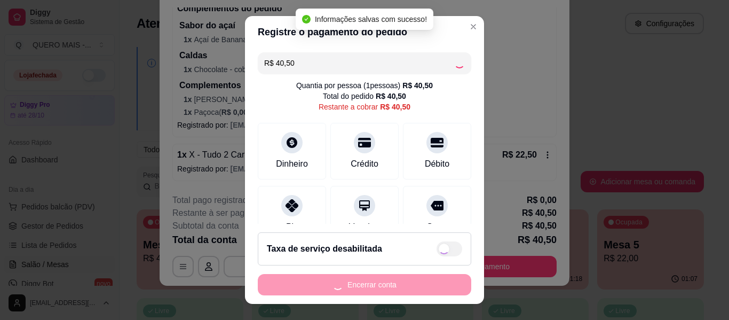
type input "R$ 0,00"
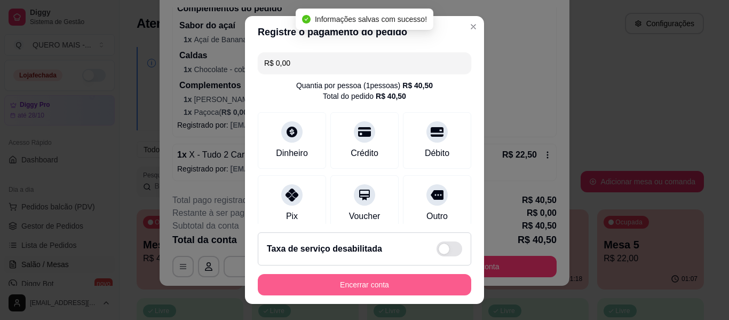
click at [373, 283] on button "Encerrar conta" at bounding box center [364, 284] width 213 height 21
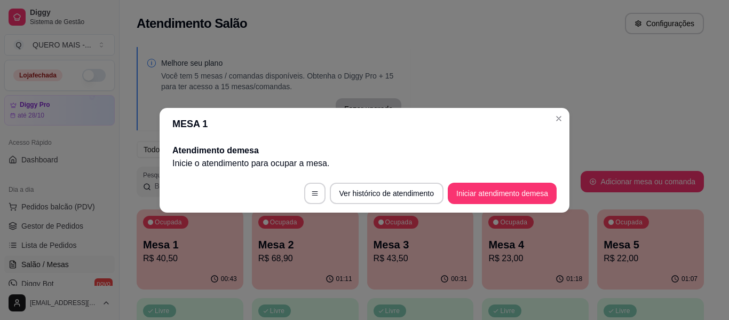
scroll to position [0, 0]
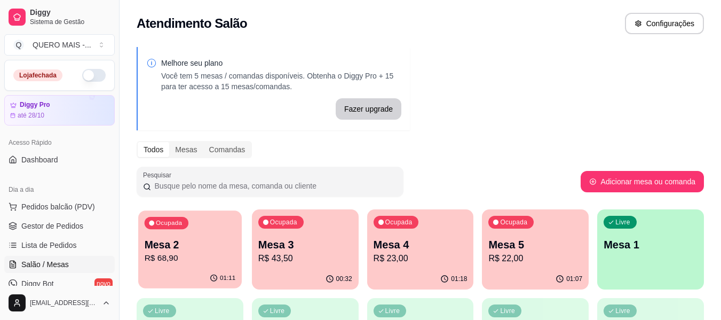
click at [183, 241] on p "Mesa 2" at bounding box center [190, 244] width 91 height 14
click at [320, 252] on p "R$ 43,50" at bounding box center [305, 258] width 94 height 13
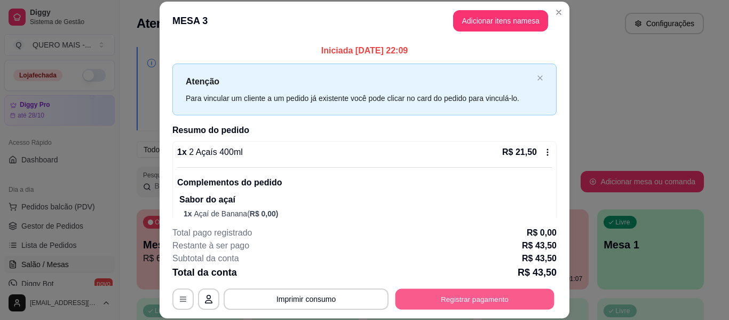
click at [442, 292] on button "Registrar pagamento" at bounding box center [474, 299] width 159 height 21
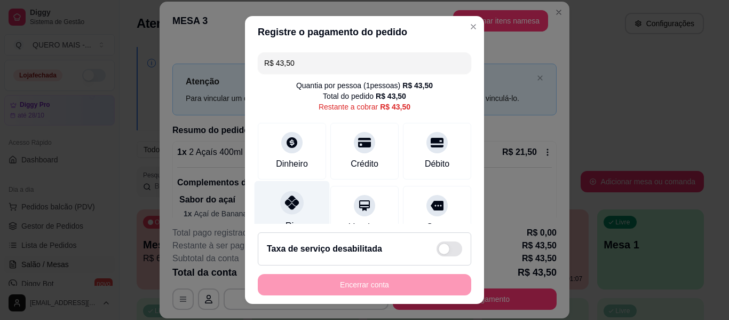
click at [295, 205] on div at bounding box center [291, 201] width 23 height 23
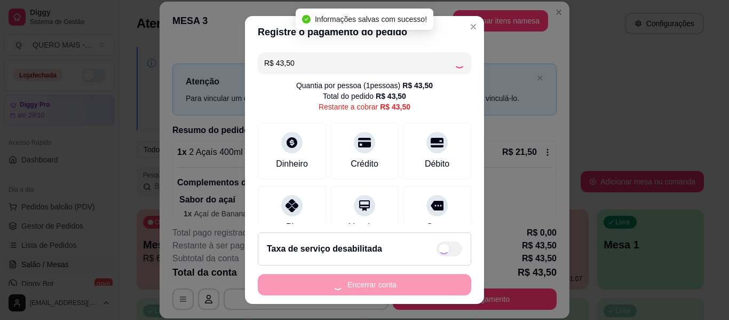
type input "R$ 0,00"
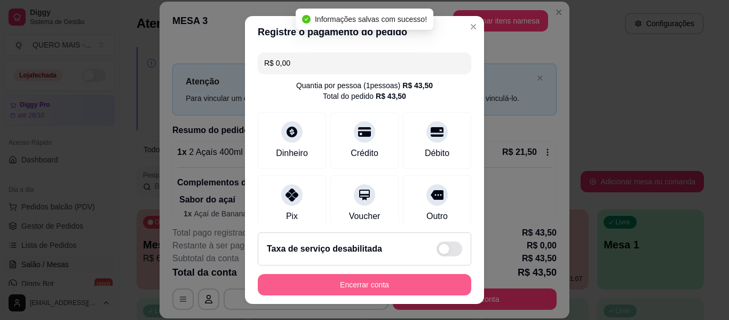
click at [352, 279] on button "Encerrar conta" at bounding box center [364, 284] width 213 height 21
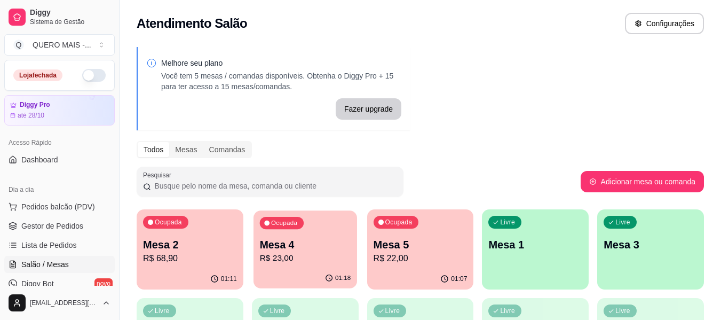
click at [277, 275] on div "01:18" at bounding box center [305, 278] width 104 height 20
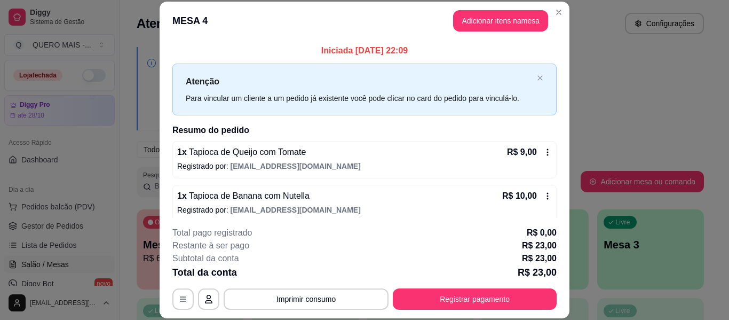
scroll to position [52, 0]
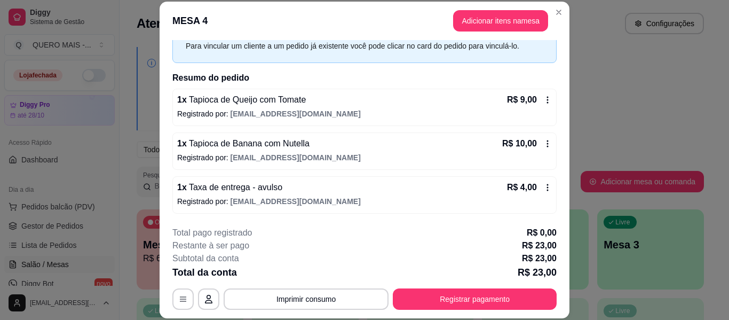
click at [442, 288] on div "**********" at bounding box center [364, 267] width 384 height 83
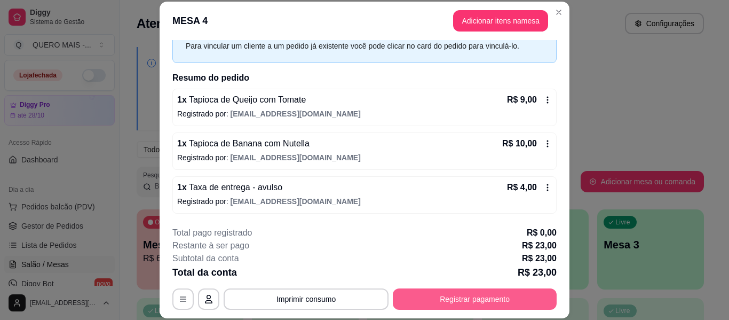
click at [436, 301] on button "Registrar pagamento" at bounding box center [475, 298] width 164 height 21
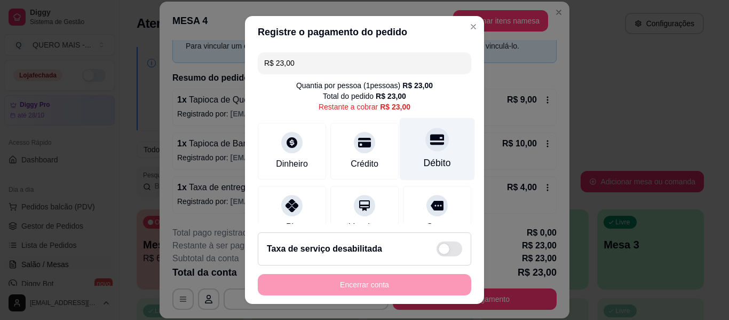
click at [430, 142] on icon at bounding box center [437, 139] width 14 height 14
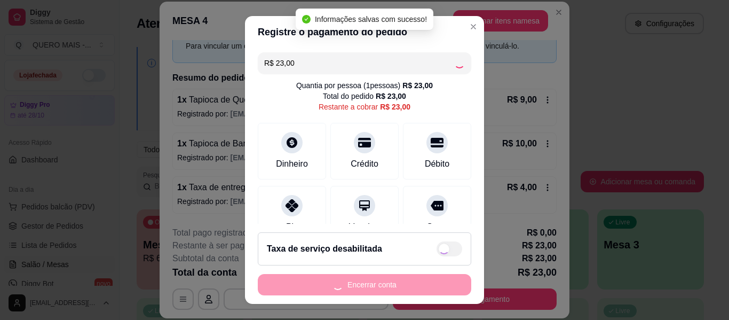
type input "R$ 0,00"
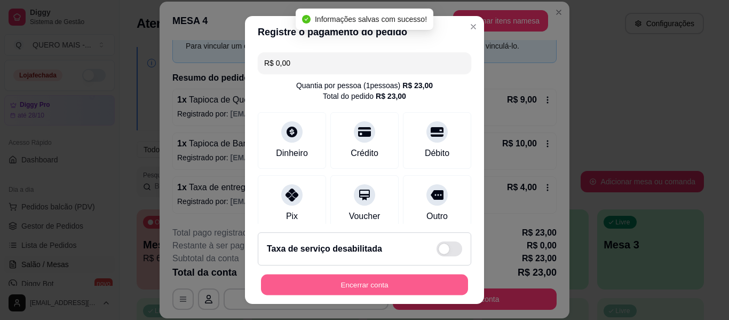
click at [358, 284] on button "Encerrar conta" at bounding box center [364, 284] width 207 height 21
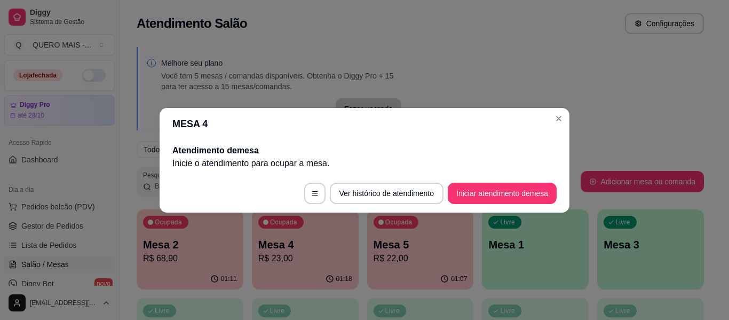
scroll to position [0, 0]
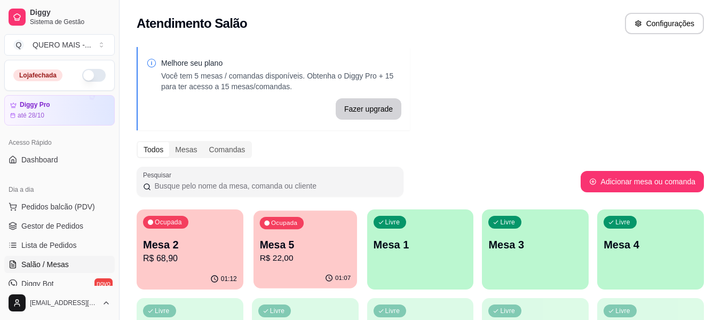
click at [289, 260] on p "R$ 22,00" at bounding box center [304, 258] width 91 height 12
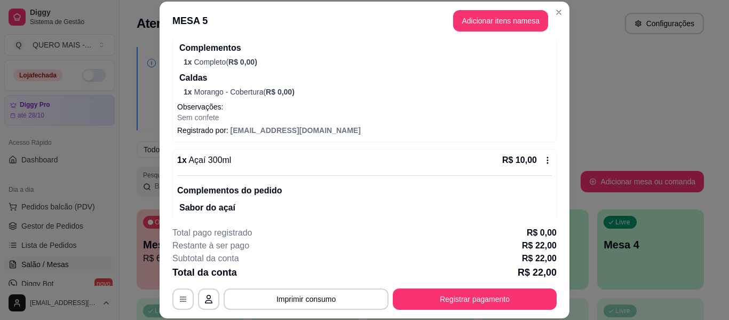
scroll to position [213, 0]
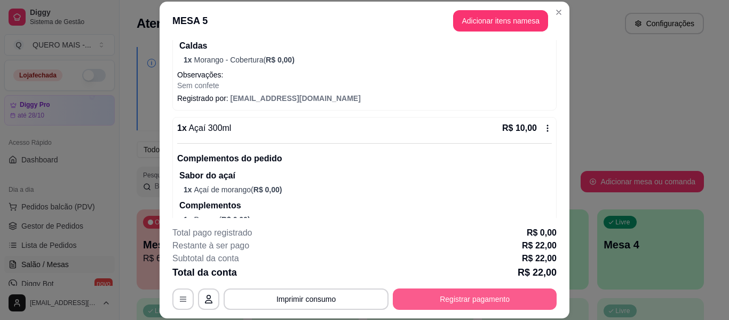
click at [411, 295] on button "Registrar pagamento" at bounding box center [475, 298] width 164 height 21
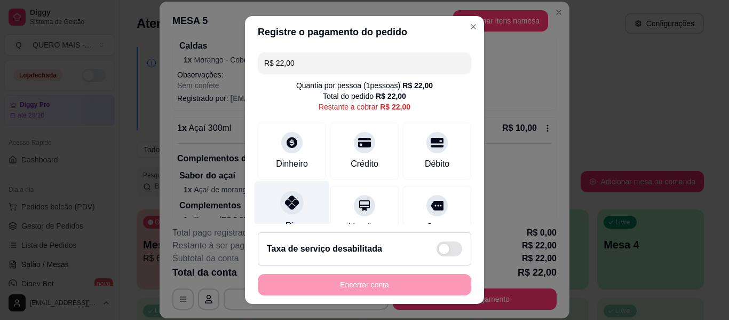
click at [297, 204] on div "Pix" at bounding box center [292, 212] width 75 height 62
type input "R$ 0,00"
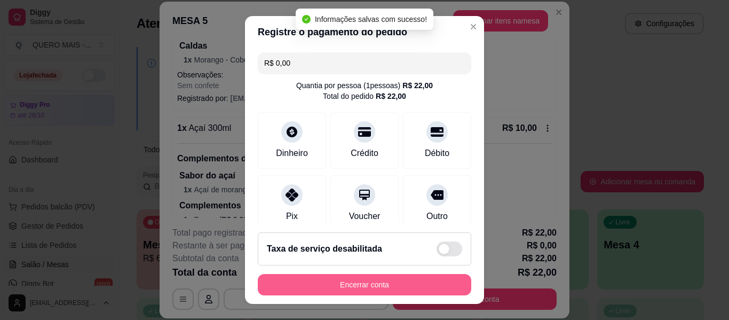
click at [375, 284] on button "Encerrar conta" at bounding box center [364, 284] width 213 height 21
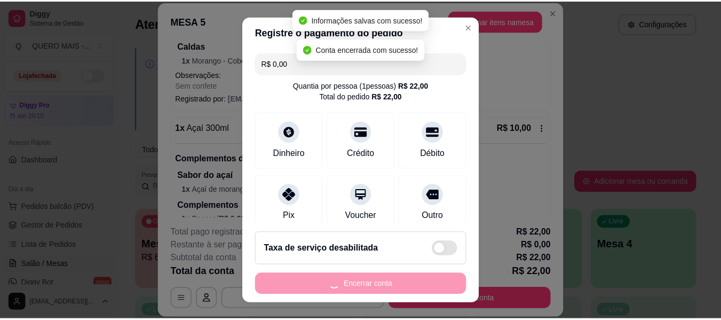
scroll to position [0, 0]
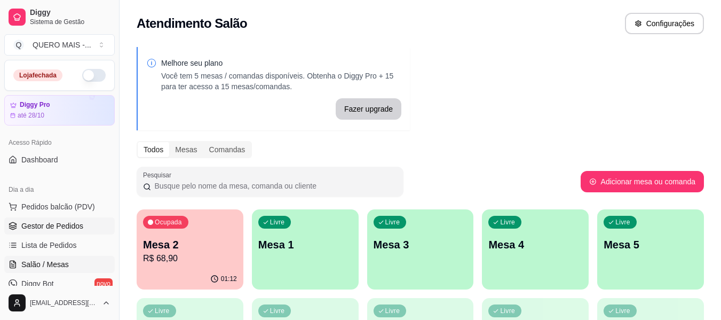
click at [72, 221] on span "Gestor de Pedidos" at bounding box center [52, 225] width 62 height 11
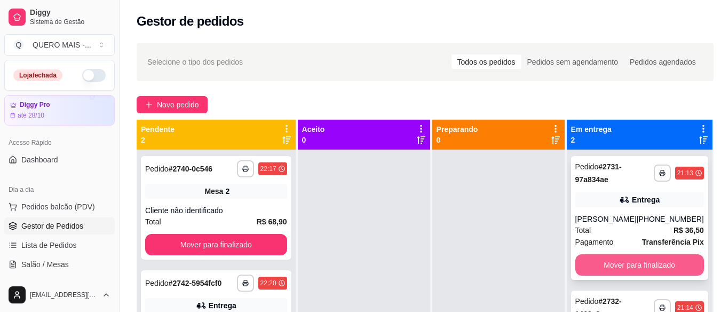
click at [588, 269] on button "Mover para finalizado" at bounding box center [639, 264] width 129 height 21
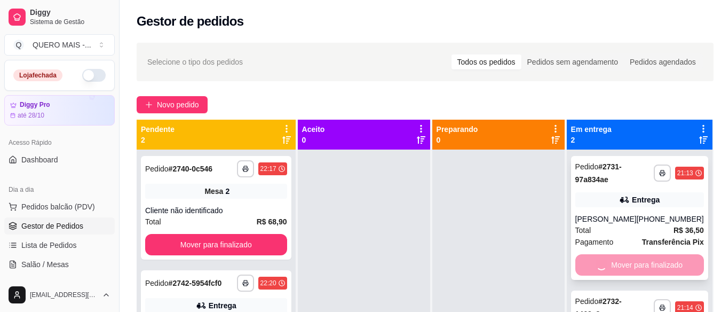
click at [588, 271] on div "Mover para finalizado" at bounding box center [639, 264] width 129 height 21
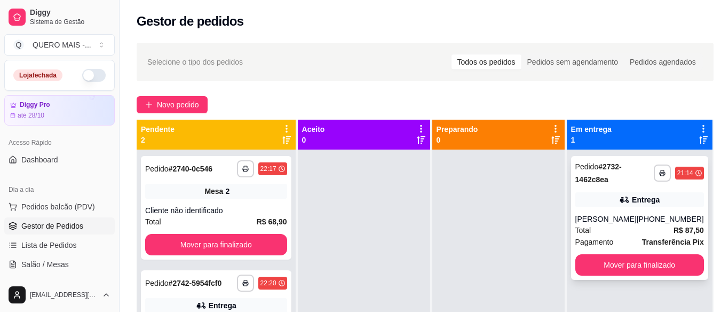
click at [596, 259] on button "Mover para finalizado" at bounding box center [639, 264] width 129 height 21
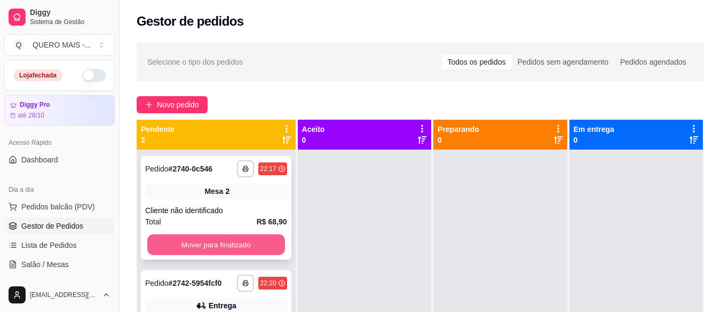
click at [246, 240] on button "Mover para finalizado" at bounding box center [216, 244] width 138 height 21
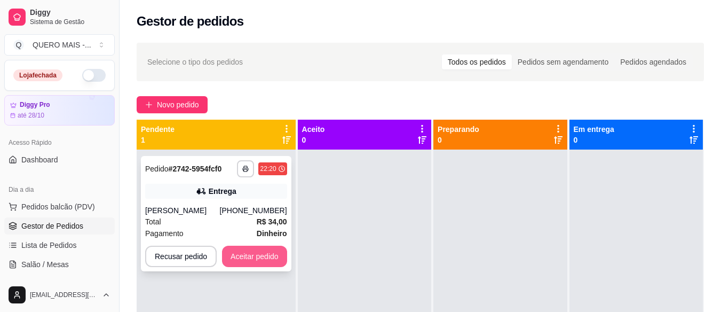
click at [260, 255] on button "Aceitar pedido" at bounding box center [254, 255] width 65 height 21
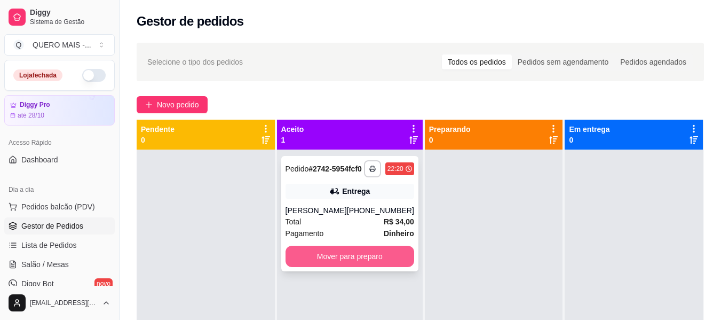
click at [377, 267] on button "Mover para preparo" at bounding box center [349, 255] width 129 height 21
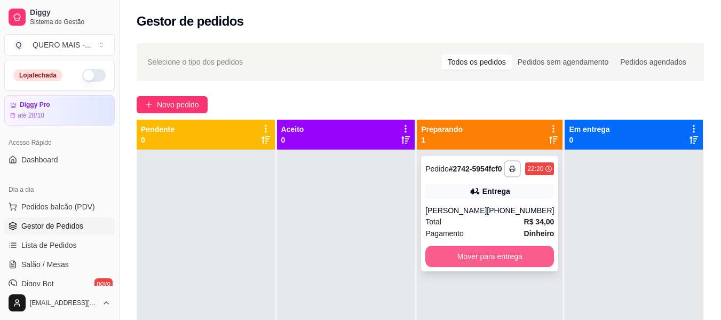
click at [459, 259] on button "Mover para entrega" at bounding box center [489, 255] width 129 height 21
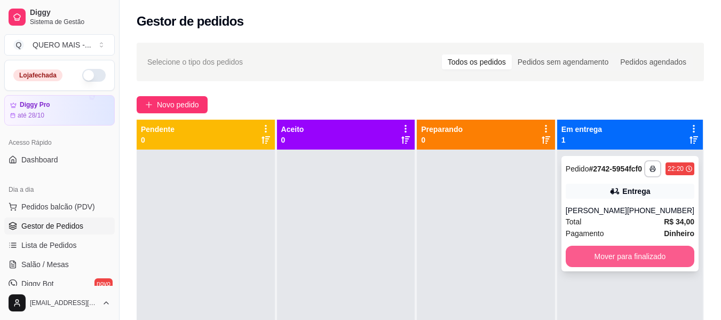
click at [609, 266] on button "Mover para finalizado" at bounding box center [630, 255] width 129 height 21
